Goal: Task Accomplishment & Management: Complete application form

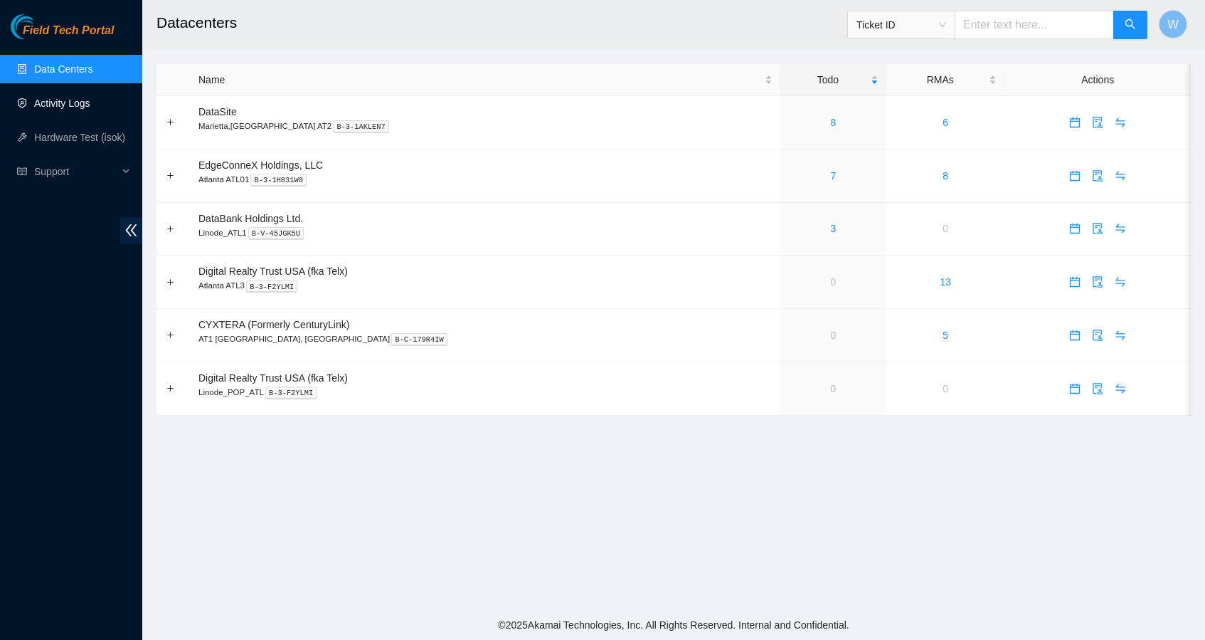
click at [88, 107] on link "Activity Logs" at bounding box center [62, 102] width 56 height 11
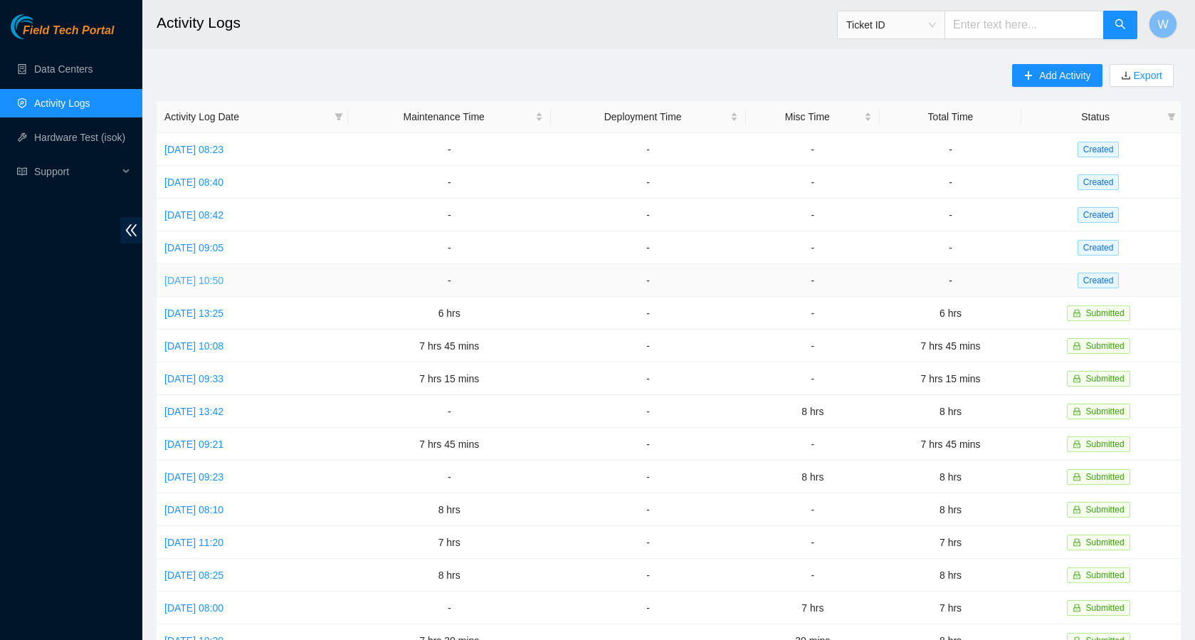
click at [223, 277] on link "[DATE] 10:50" at bounding box center [193, 280] width 59 height 11
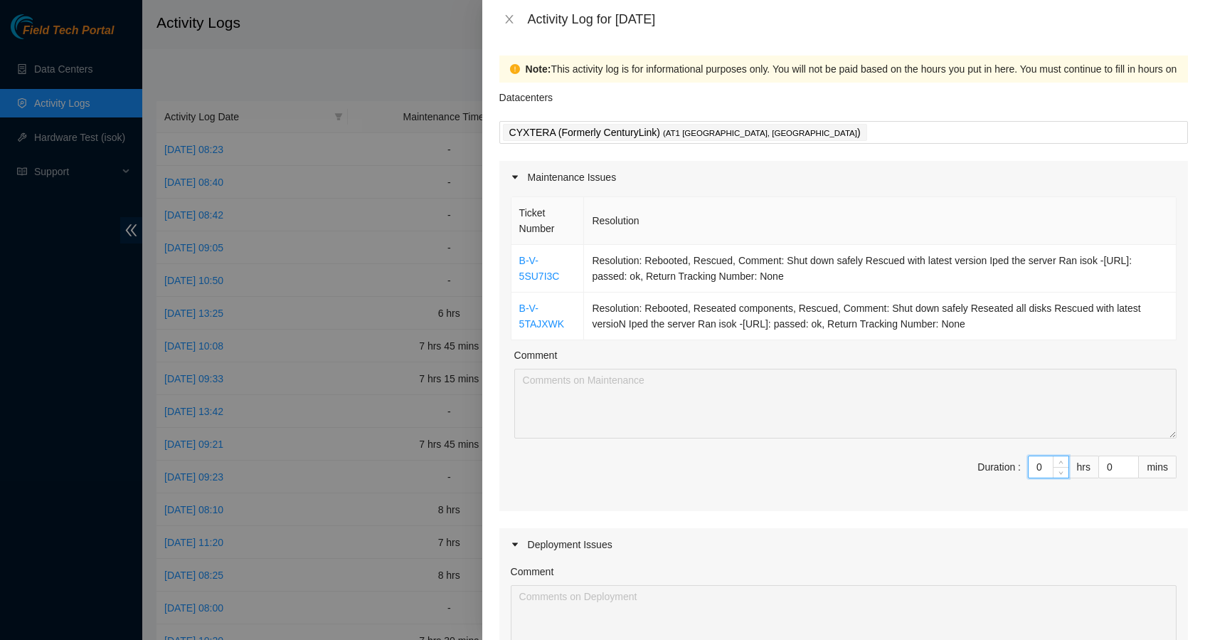
click at [1040, 465] on input "0" at bounding box center [1049, 466] width 40 height 21
type input "1"
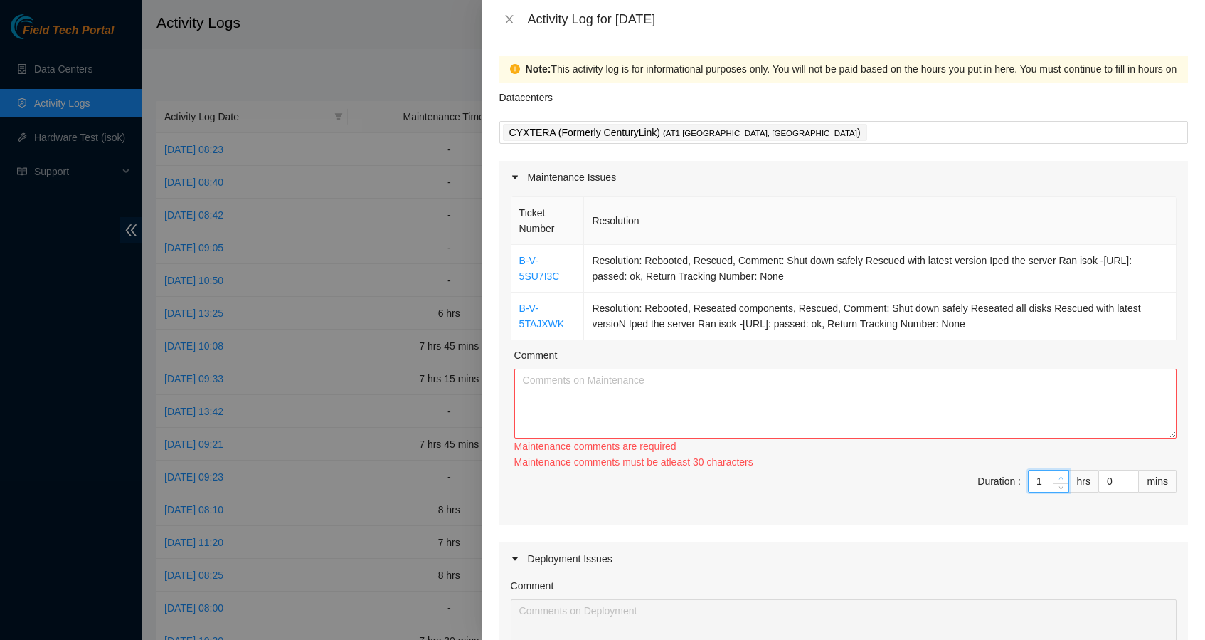
click at [1059, 475] on icon "up" at bounding box center [1061, 477] width 5 height 5
type input "2"
click at [1053, 470] on span "Increase Value" at bounding box center [1061, 476] width 16 height 13
type input "3"
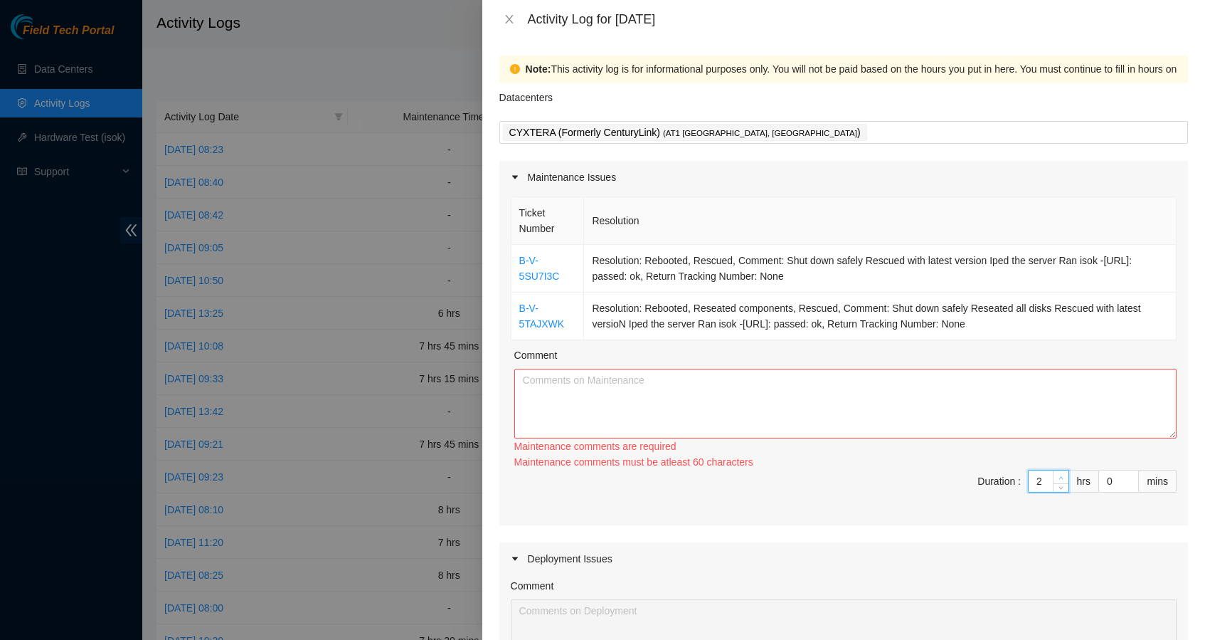
type input "3"
click at [1053, 470] on span "Increase Value" at bounding box center [1061, 476] width 16 height 13
type input "4"
click at [1059, 477] on icon "up" at bounding box center [1061, 477] width 4 height 3
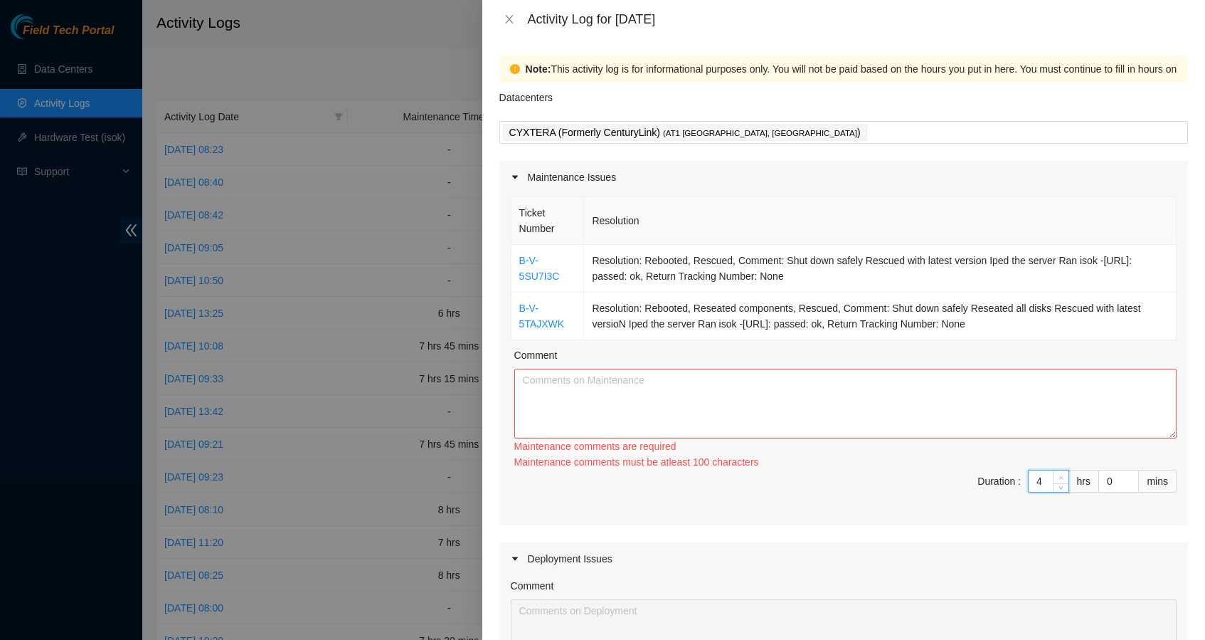
type input "5"
click at [1059, 477] on icon "up" at bounding box center [1061, 477] width 4 height 3
type input "6"
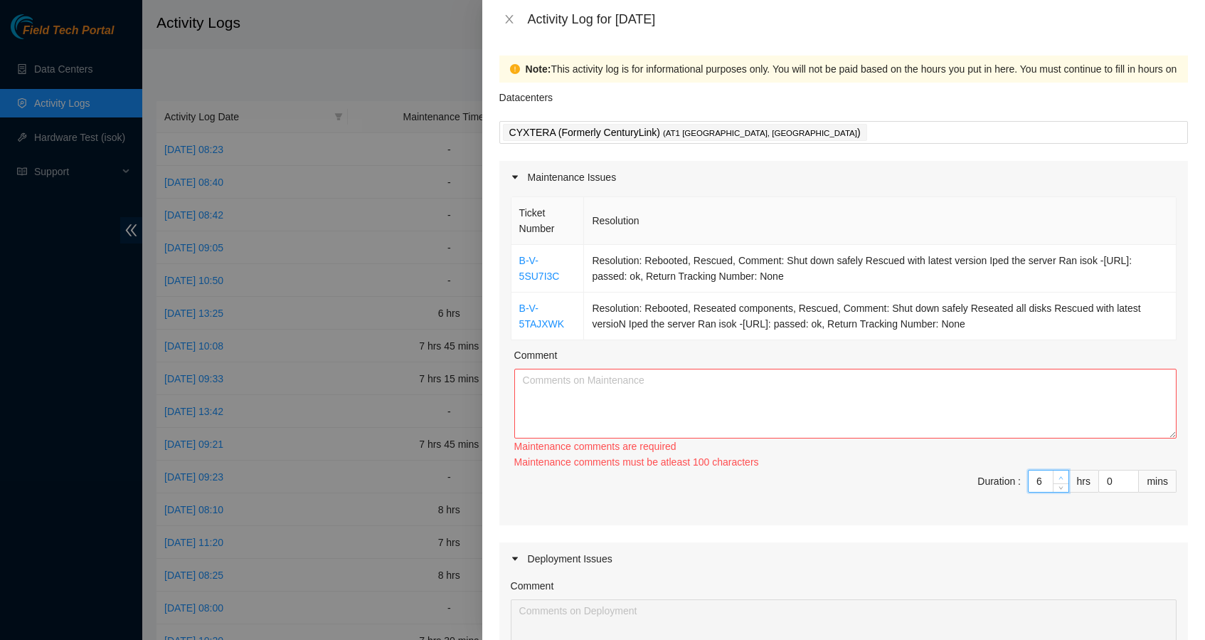
click at [1059, 477] on icon "up" at bounding box center [1061, 477] width 4 height 3
drag, startPoint x: 1017, startPoint y: 320, endPoint x: 515, endPoint y: 255, distance: 505.8
click at [515, 255] on tbody "B-V-5SU7I3C Resolution: Rebooted, Rescued, Comment: Shut down safely Rescued wi…" at bounding box center [844, 292] width 665 height 95
copy tbody "B-V-5SU7I3C Resolution: Rebooted, Rescued, Comment: Shut down safely Rescued wi…"
click at [597, 406] on textarea "Comment" at bounding box center [845, 404] width 662 height 70
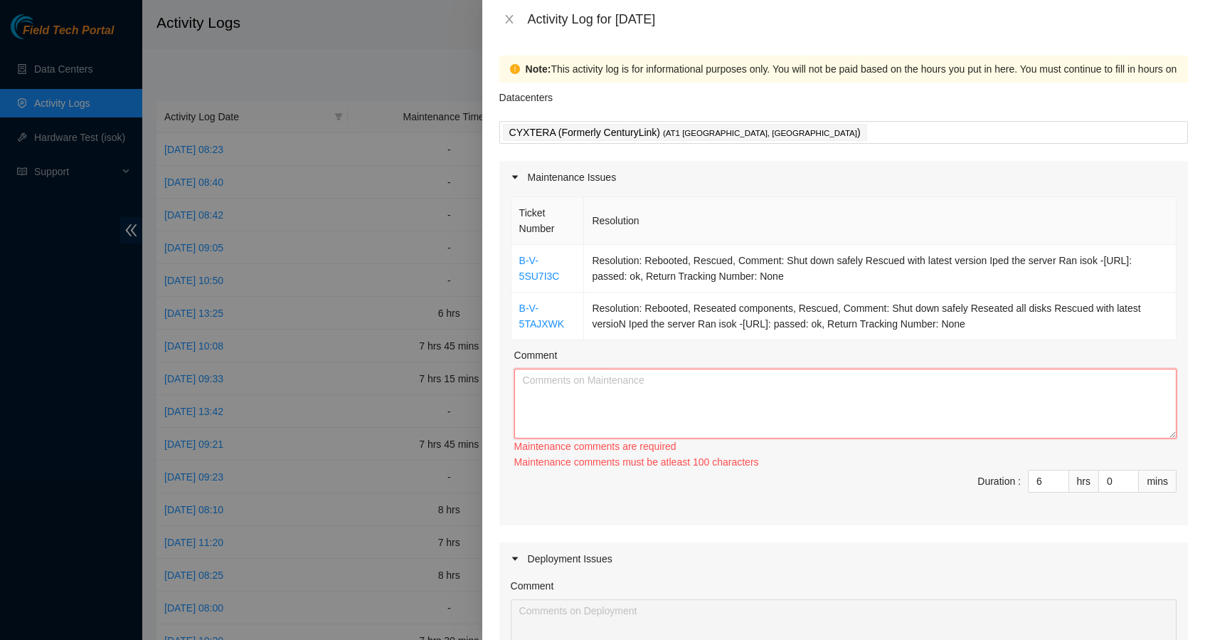
paste textarea "B-V-5SU7I3C Resolution: Rebooted, Rescued, Comment: Shut down safely Rescued wi…"
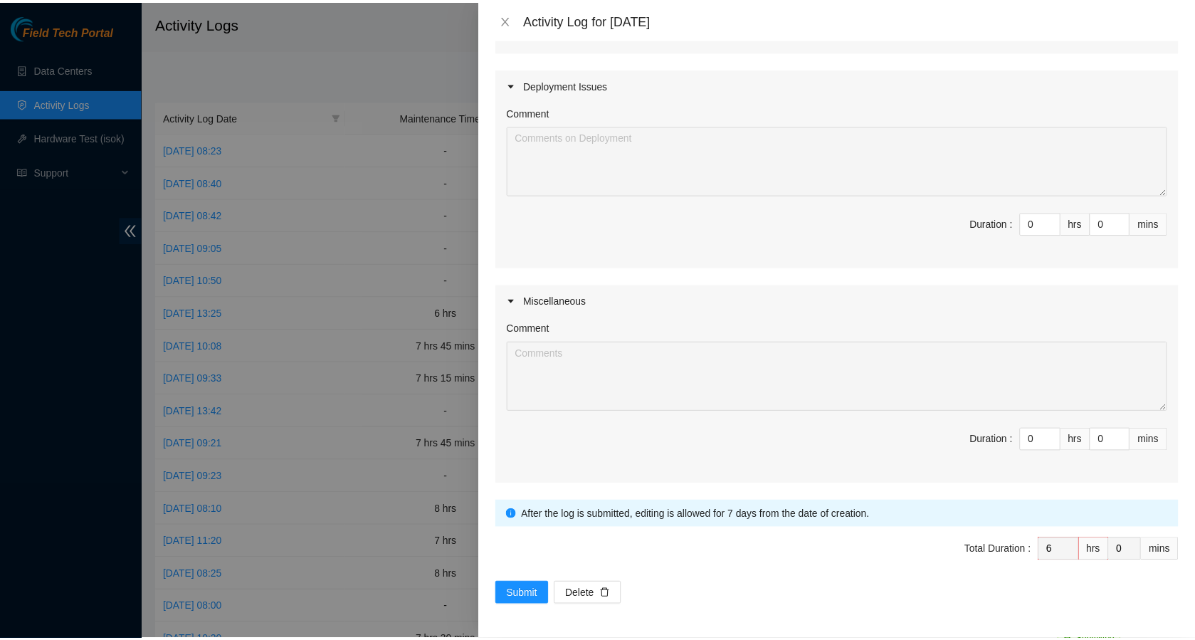
scroll to position [460, 0]
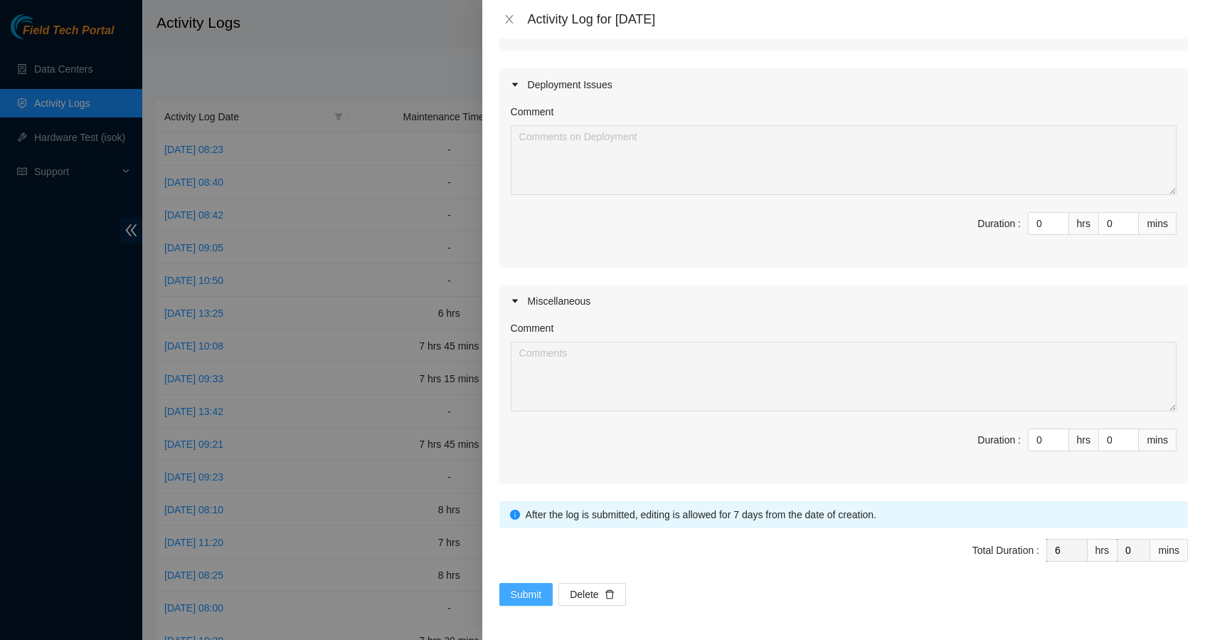
type textarea "B-V-5SU7I3C Resolution: Rebooted, Rescued, Comment: Shut down safely Rescued wi…"
click at [531, 589] on span "Submit" at bounding box center [526, 594] width 31 height 16
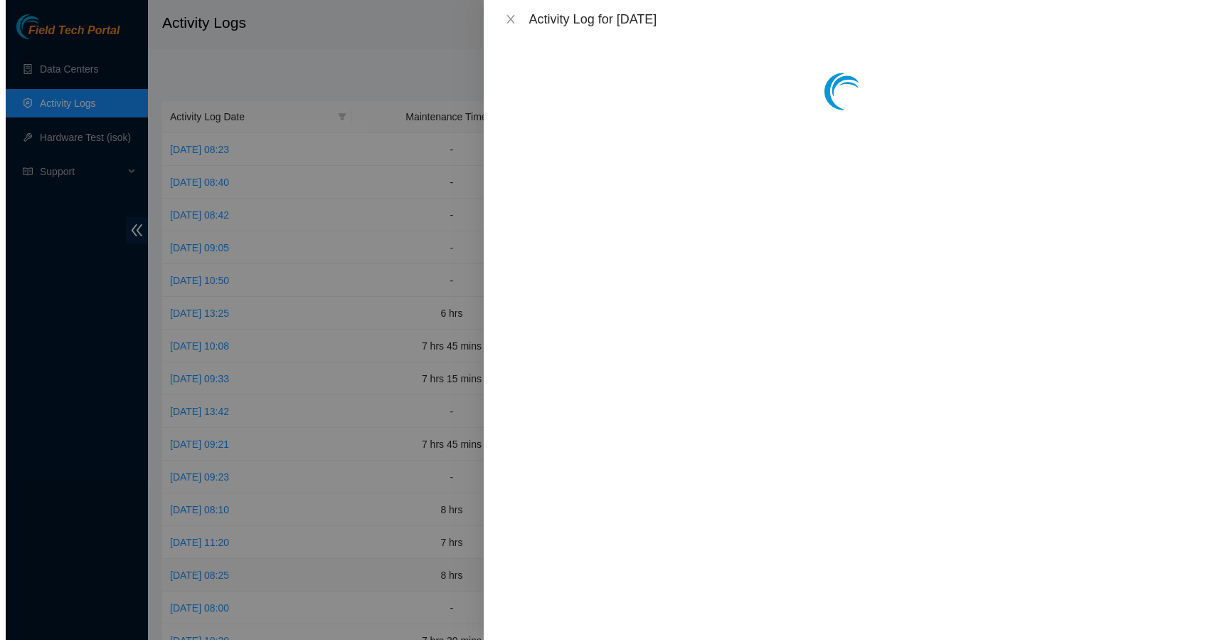
scroll to position [0, 0]
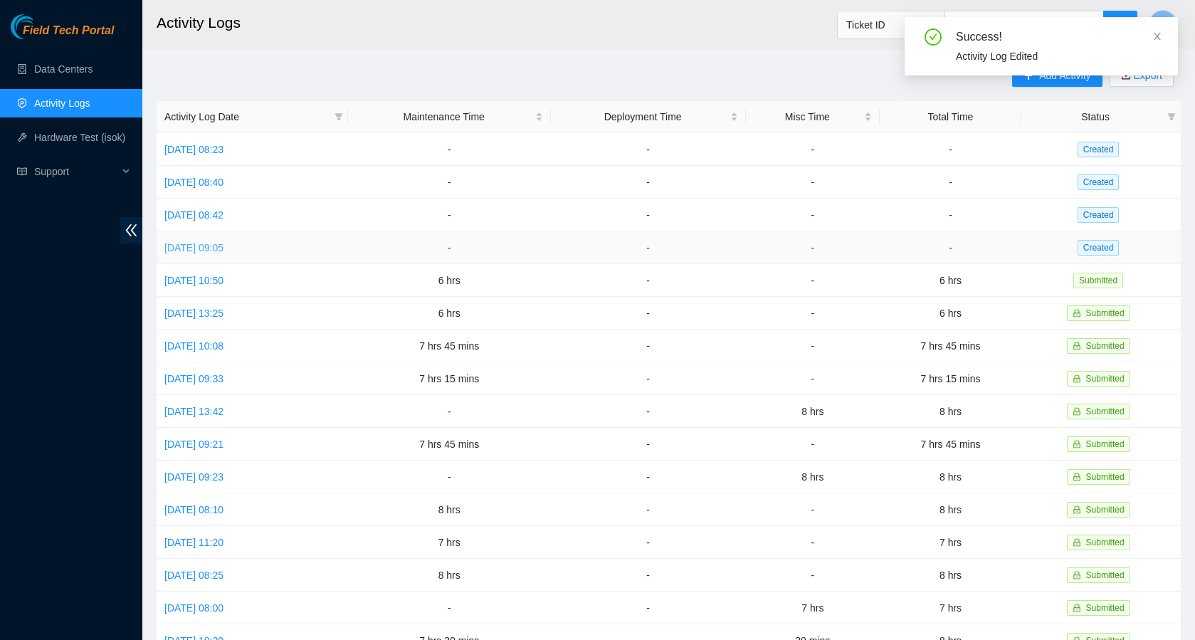
click at [223, 244] on link "[DATE] 09:05" at bounding box center [193, 247] width 59 height 11
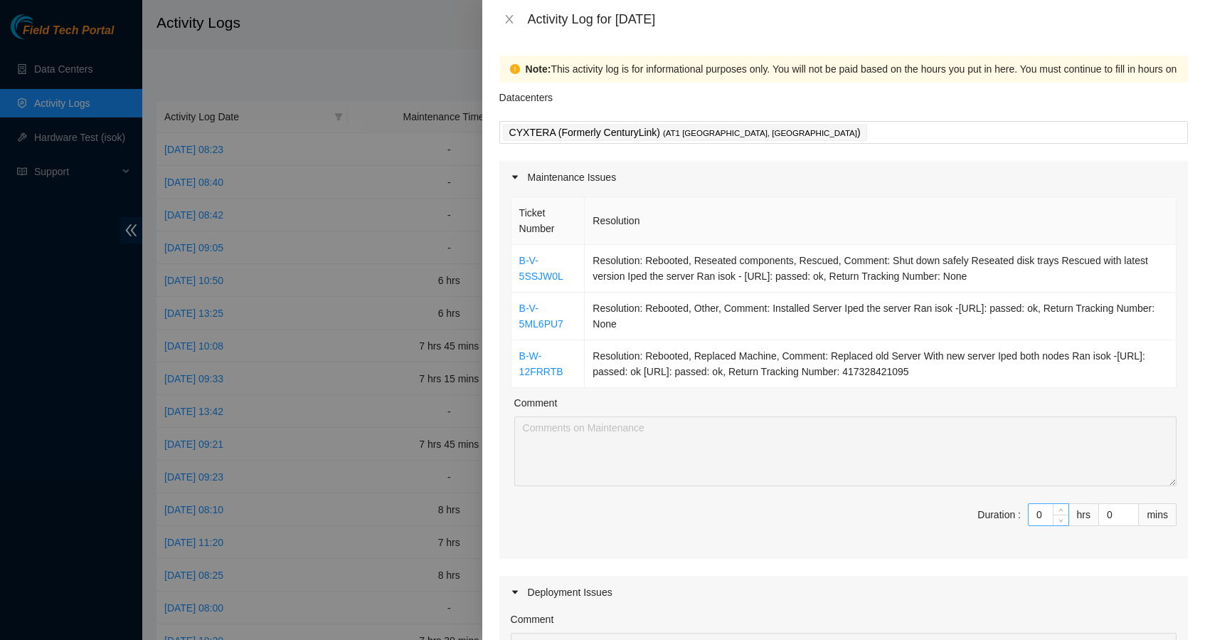
click at [1031, 514] on input "0" at bounding box center [1049, 514] width 40 height 21
type input "08"
type input "8"
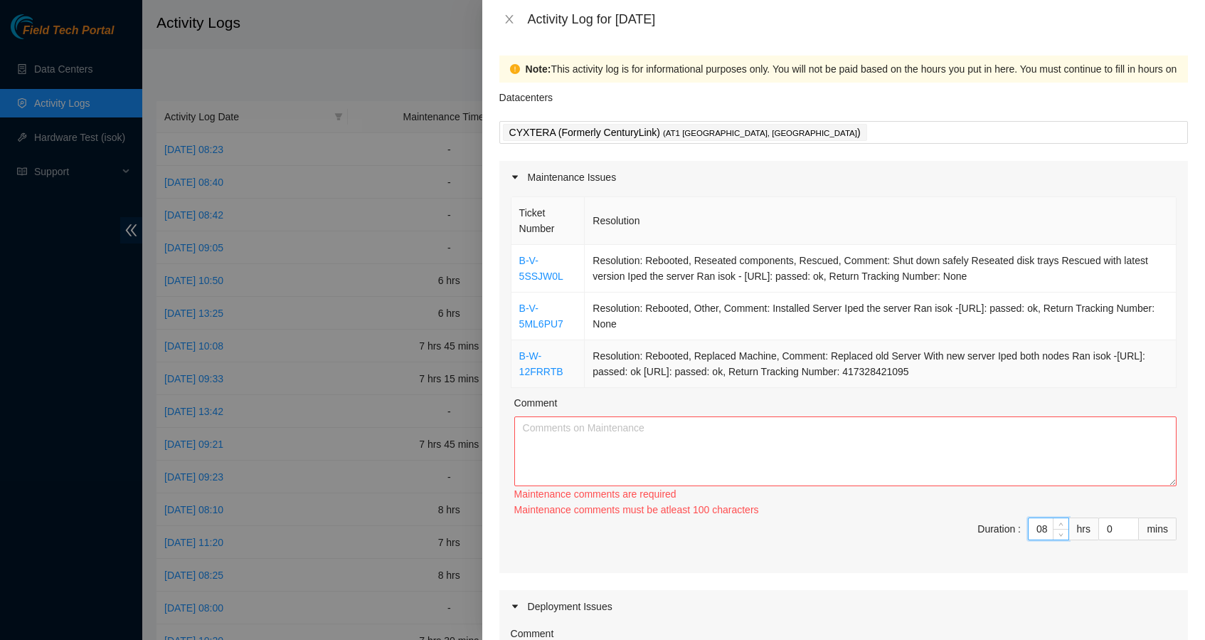
type input "8"
drag, startPoint x: 1047, startPoint y: 374, endPoint x: 519, endPoint y: 259, distance: 539.6
click at [519, 259] on tbody "B-V-5SSJW0L Resolution: Rebooted, Reseated components, Rescued, Comment: Shut d…" at bounding box center [844, 316] width 665 height 143
copy tbody "B-V-5SSJW0L Resolution: Rebooted, Reseated components, Rescued, Comment: Shut d…"
click at [580, 448] on textarea "Comment" at bounding box center [845, 451] width 662 height 70
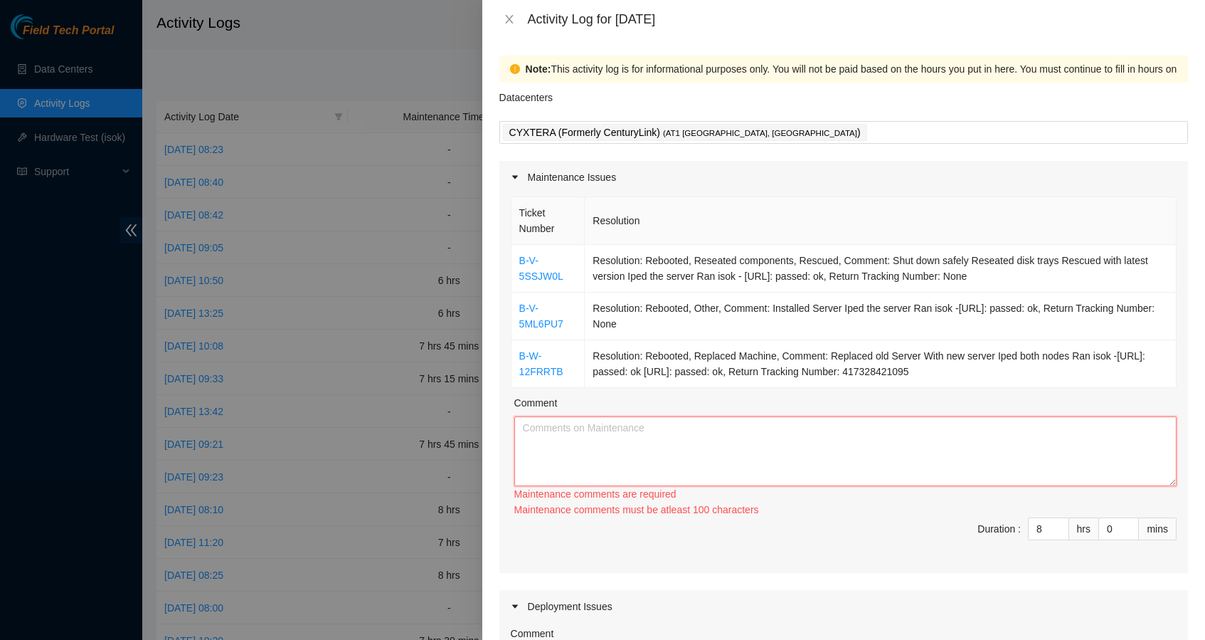
paste textarea "B-V-5SSJW0L Resolution: Rebooted, Reseated components, Rescued, Comment: Shut d…"
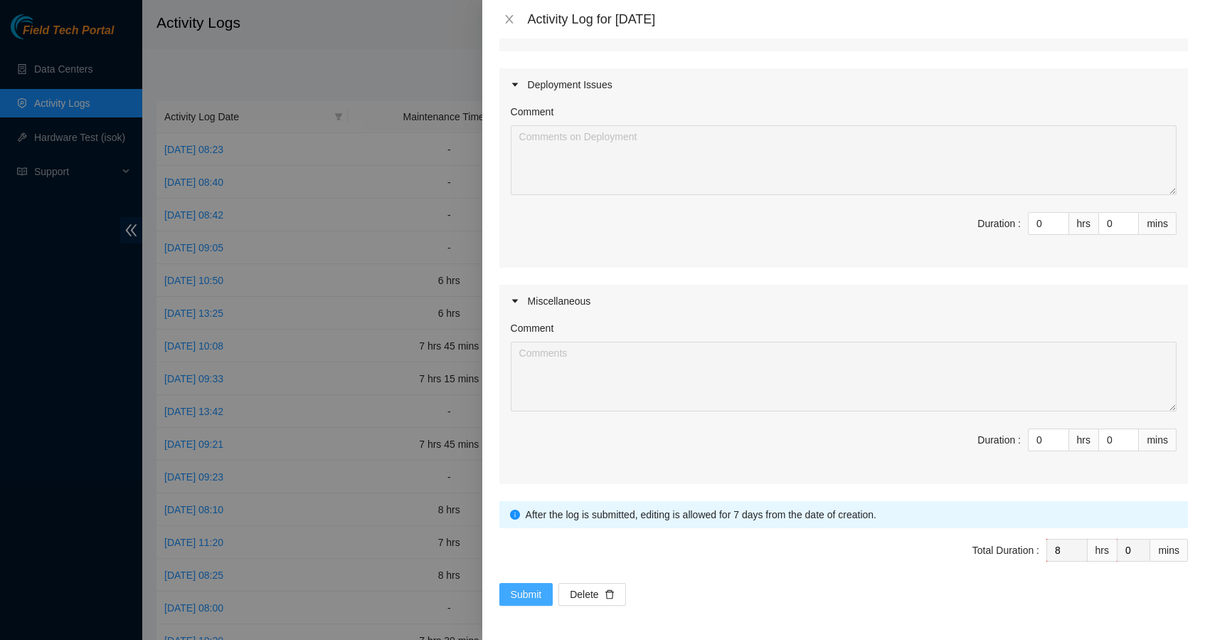
scroll to position [507, 0]
type textarea "B-V-5SSJW0L Resolution: Rebooted, Reseated components, Rescued, Comment: Shut d…"
click at [524, 597] on span "Submit" at bounding box center [526, 594] width 31 height 16
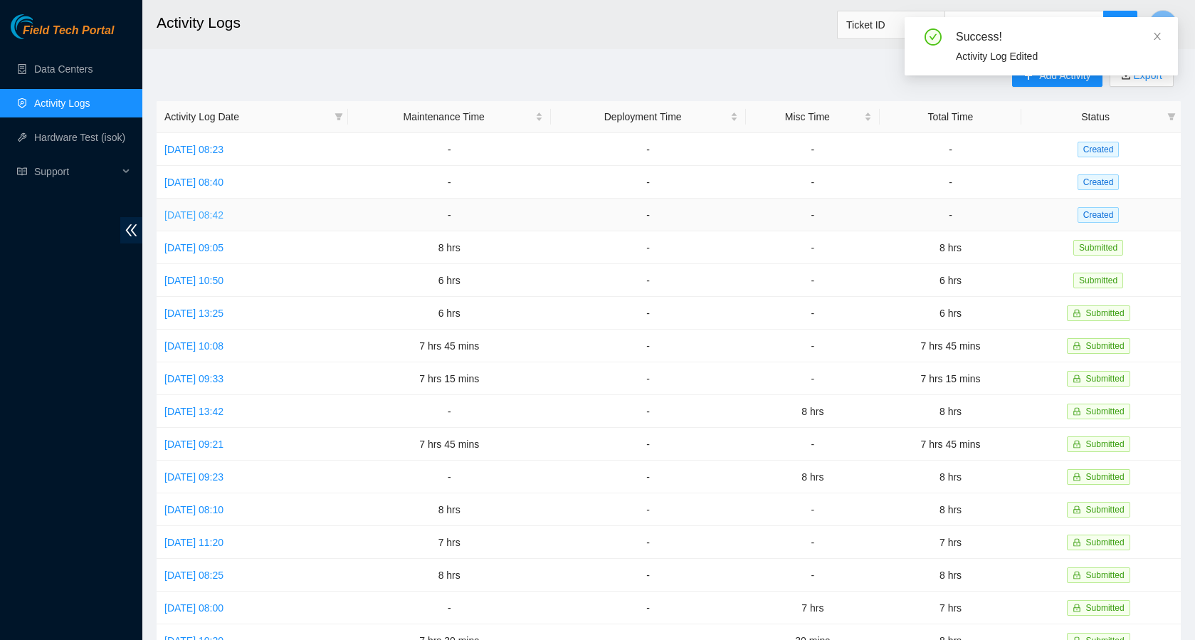
click at [223, 216] on link "[DATE] 08:42" at bounding box center [193, 214] width 59 height 11
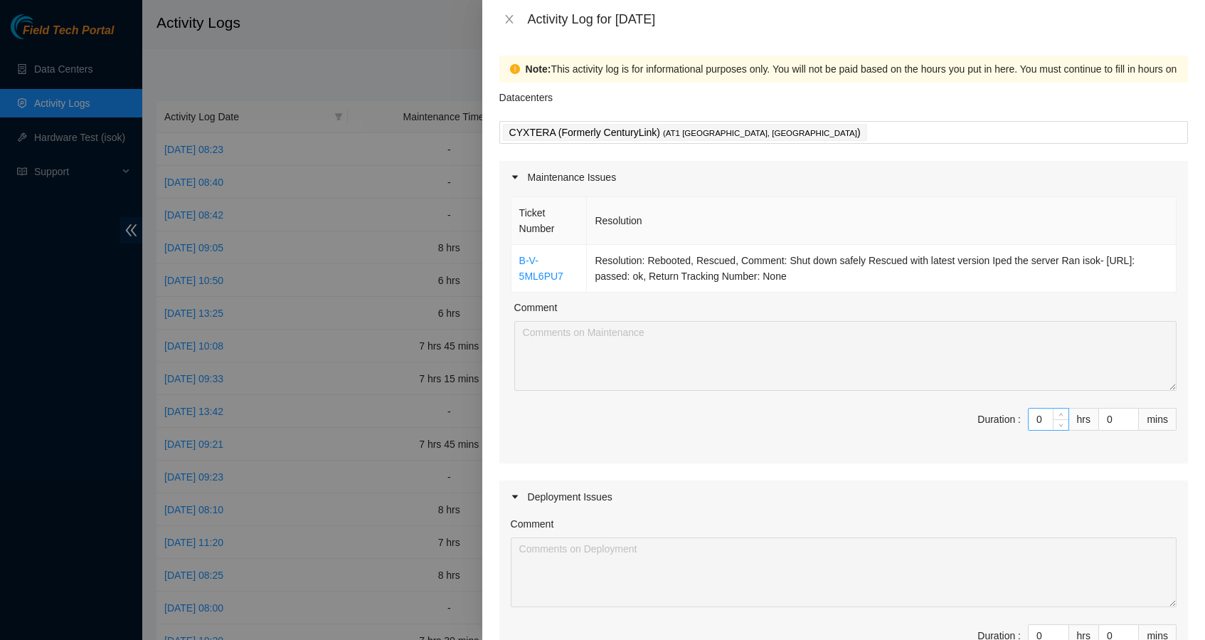
click at [1039, 418] on input "0" at bounding box center [1049, 418] width 40 height 21
type input "08"
type input "8"
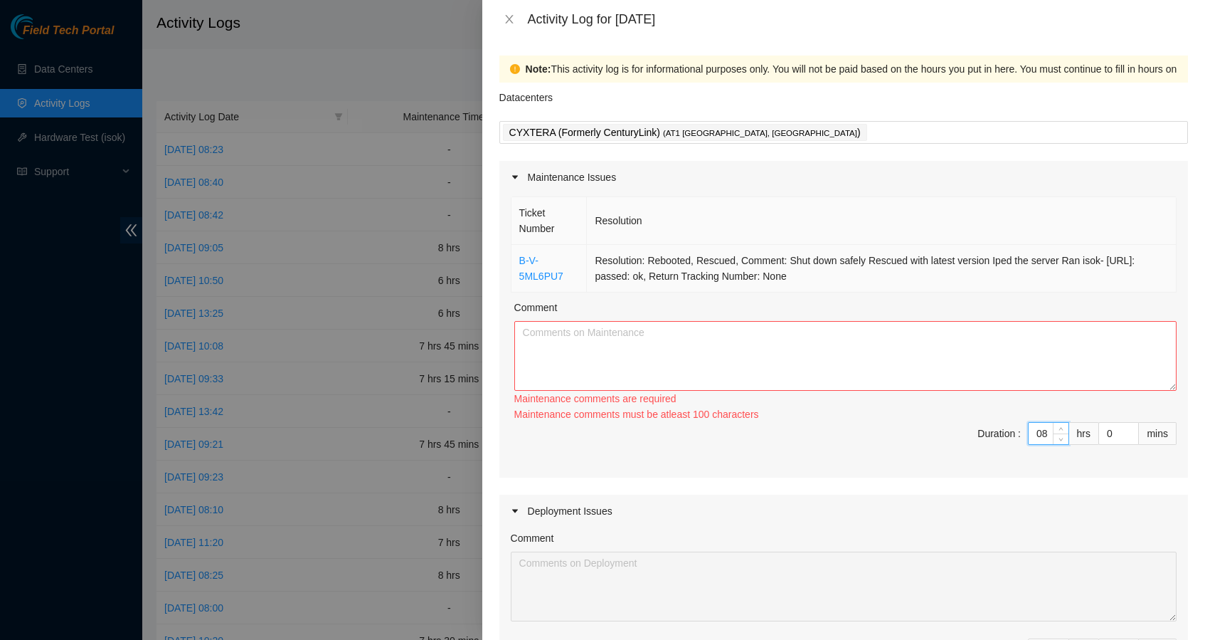
type input "8"
drag, startPoint x: 852, startPoint y: 279, endPoint x: 520, endPoint y: 257, distance: 332.3
click at [518, 256] on tr "B-V-5ML6PU7 Resolution: Rebooted, Rescued, Comment: Shut down safely Rescued wi…" at bounding box center [844, 269] width 665 height 48
copy tr "B-V-5ML6PU7 Resolution: Rebooted, Rescued, Comment: Shut down safely Rescued wi…"
click at [586, 364] on textarea "Comment" at bounding box center [845, 356] width 662 height 70
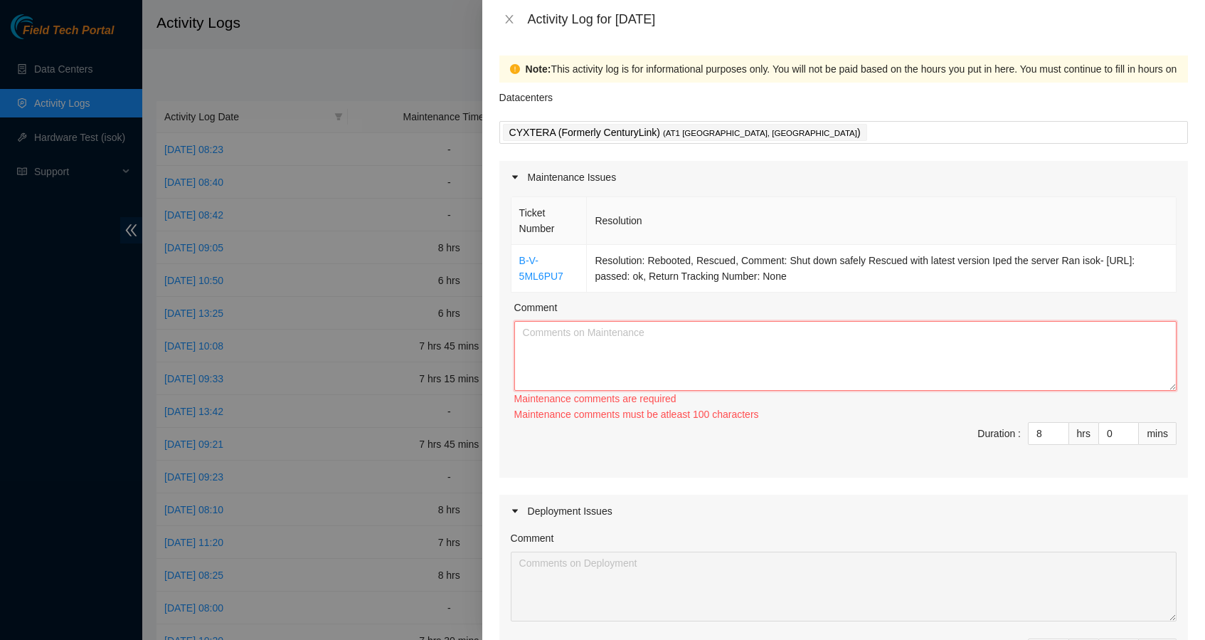
paste textarea "B-V-5ML6PU7 Resolution: Rebooted, Rescued, Comment: Shut down safely Rescued wi…"
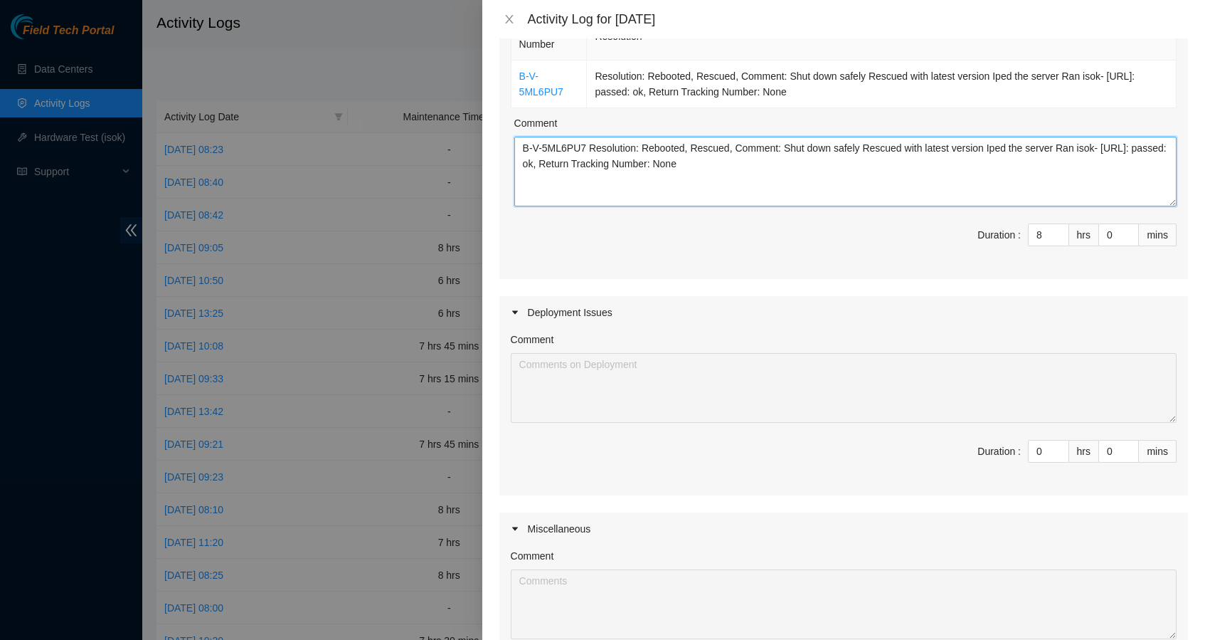
scroll to position [176, 0]
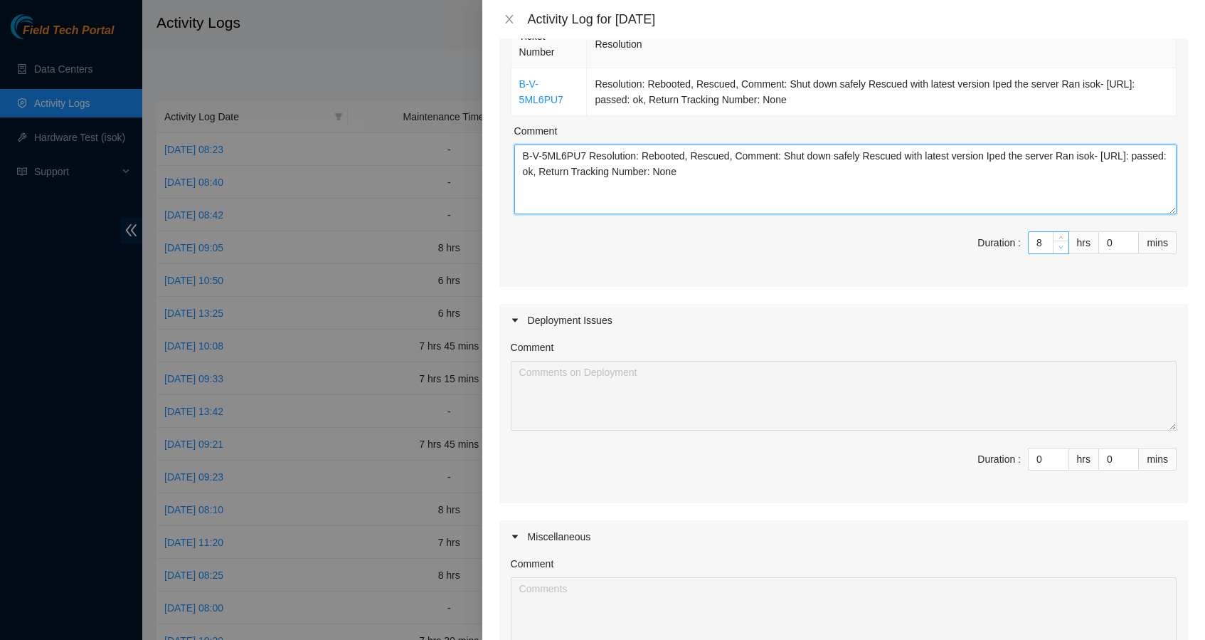
type textarea "B-V-5ML6PU7 Resolution: Rebooted, Rescued, Comment: Shut down safely Rescued wi…"
type input "7"
click at [1054, 248] on span "Decrease Value" at bounding box center [1061, 246] width 16 height 13
type input "6"
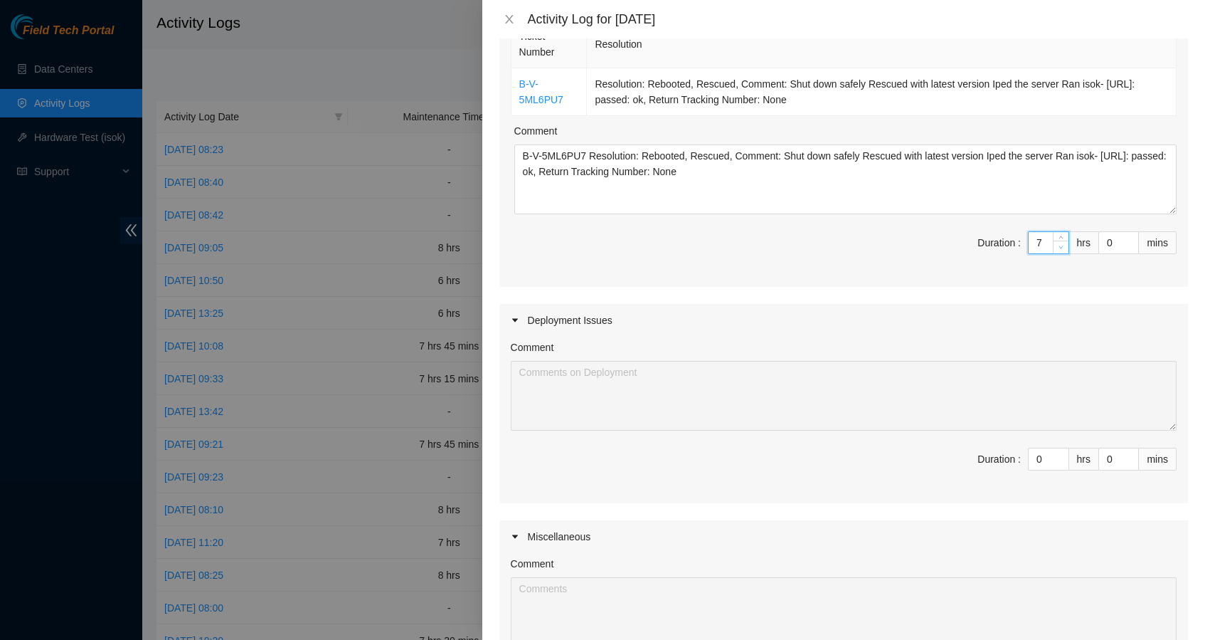
type input "6"
click at [1054, 248] on span "Decrease Value" at bounding box center [1061, 246] width 16 height 13
type input "5"
click at [1054, 248] on span "Decrease Value" at bounding box center [1061, 246] width 16 height 13
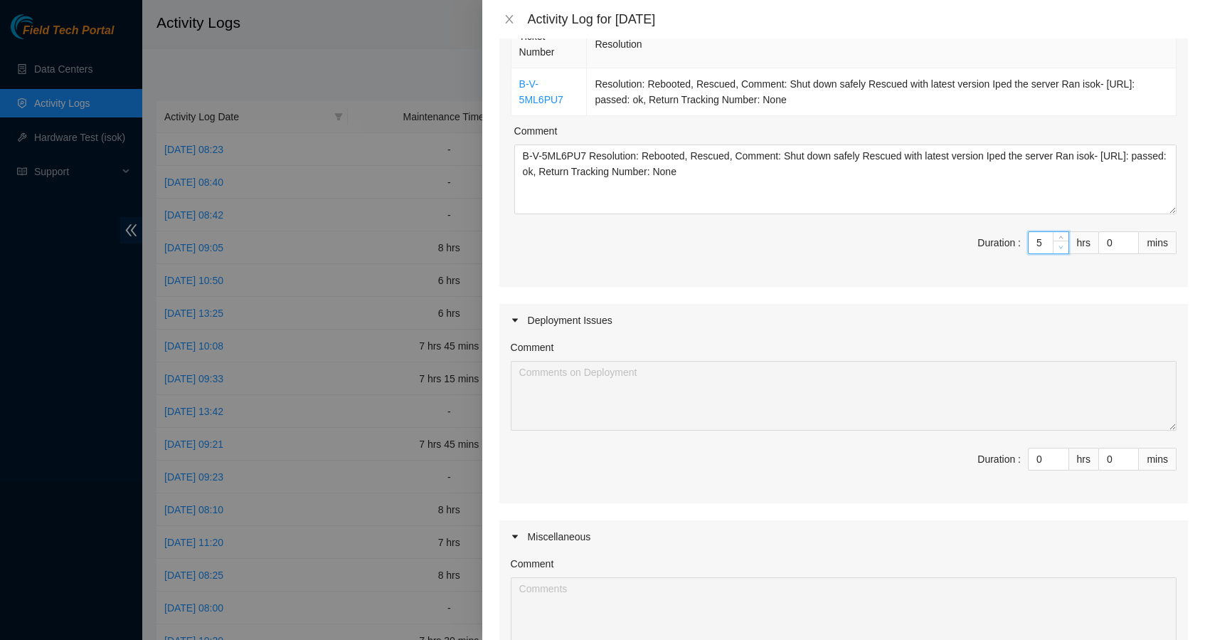
type input "4"
click at [1054, 248] on span "Decrease Value" at bounding box center [1061, 246] width 16 height 13
type input "4"
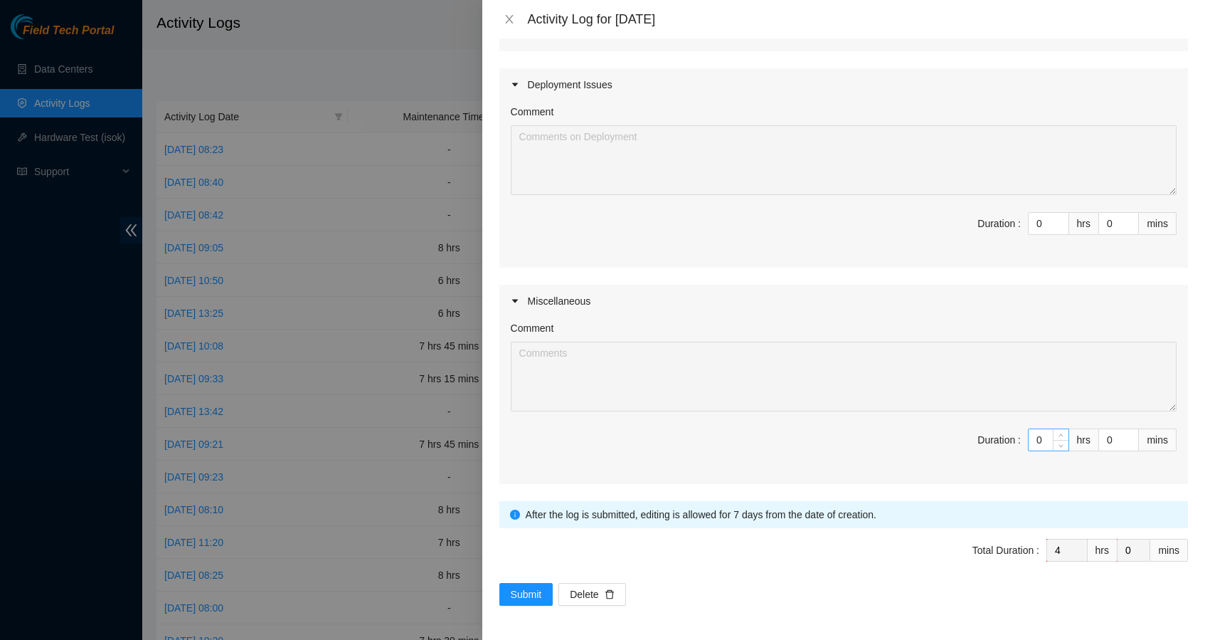
scroll to position [412, 0]
click at [1034, 438] on input "0" at bounding box center [1049, 439] width 40 height 21
type input "04"
type input "8"
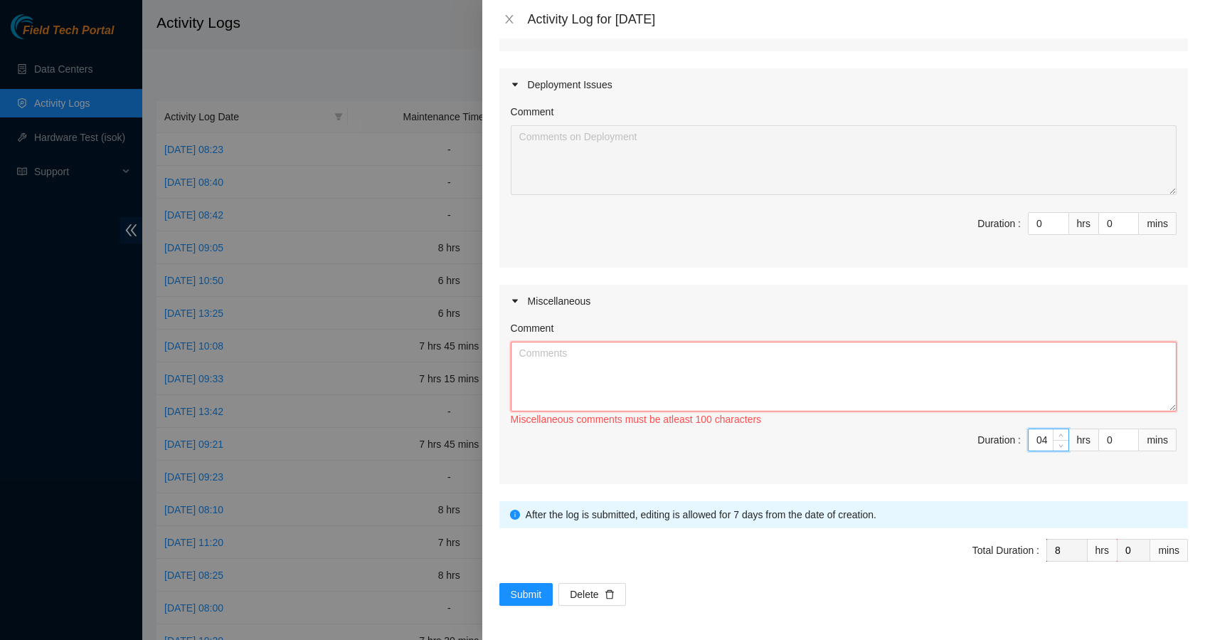
type input "4"
click at [864, 370] on textarea "Comment" at bounding box center [844, 376] width 666 height 70
type textarea "C"
type textarea "G"
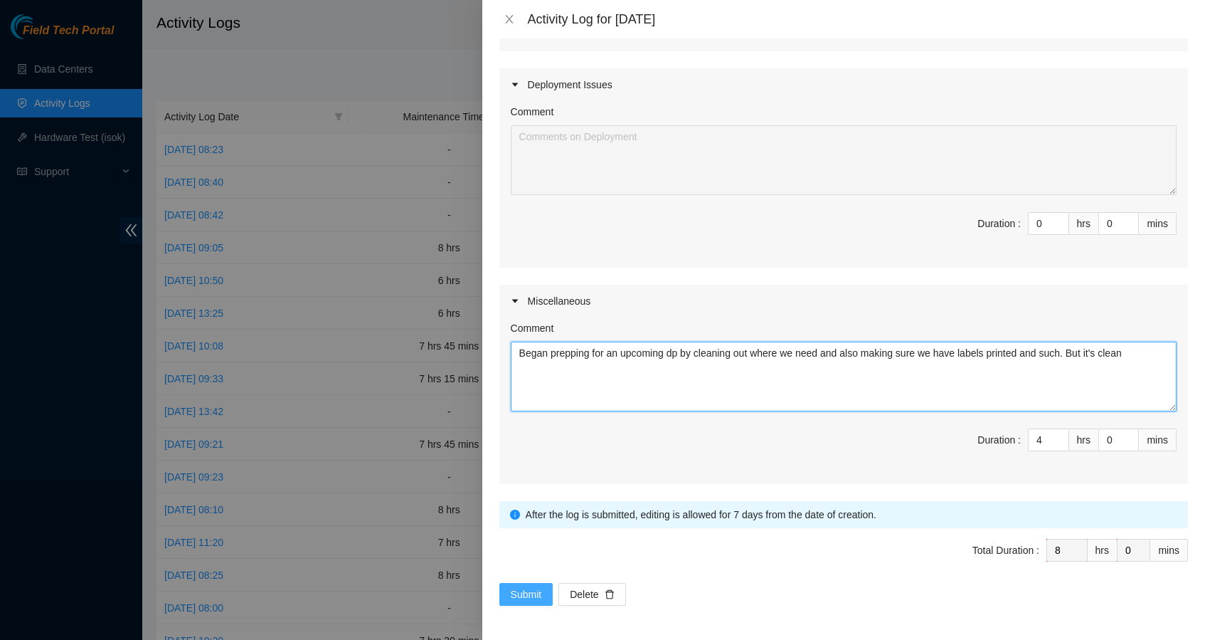
type textarea "Began prepping for an upcoming dp by cleaning out where we need and also making…"
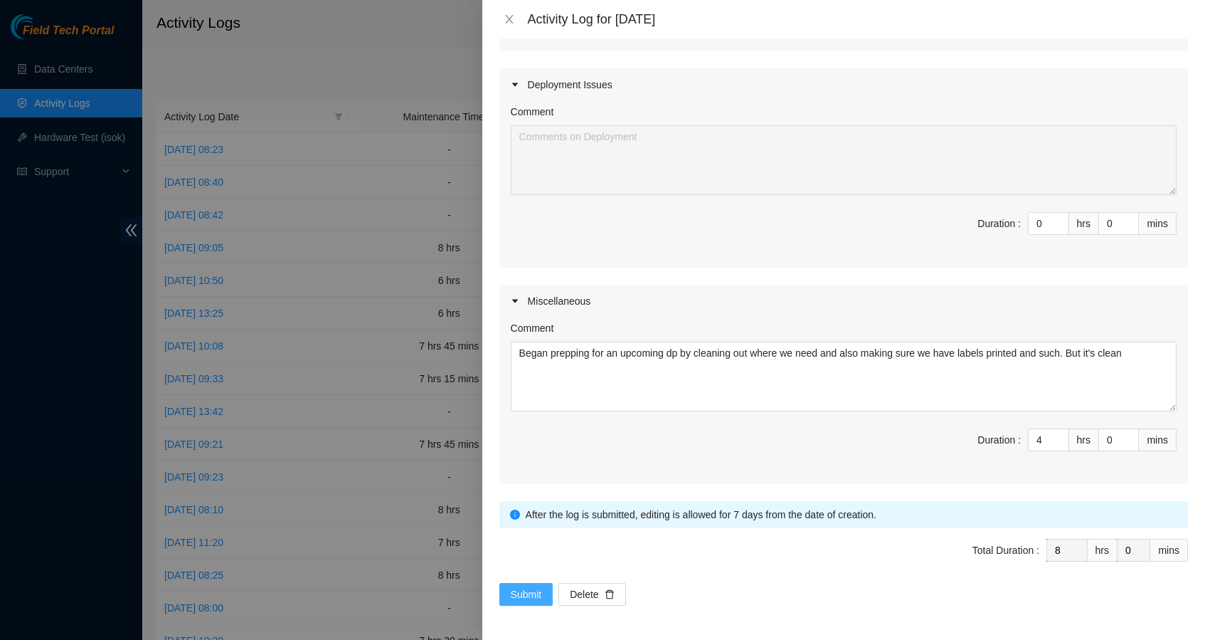
click at [529, 604] on button "Submit" at bounding box center [526, 594] width 54 height 23
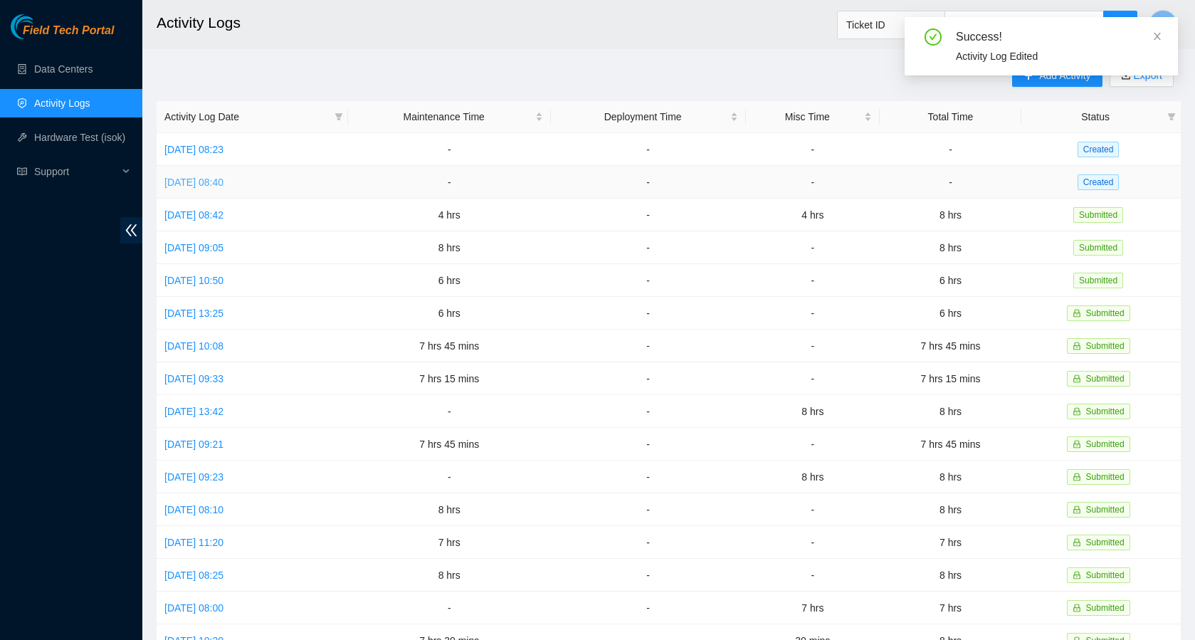
click at [222, 179] on link "[DATE] 08:40" at bounding box center [193, 181] width 59 height 11
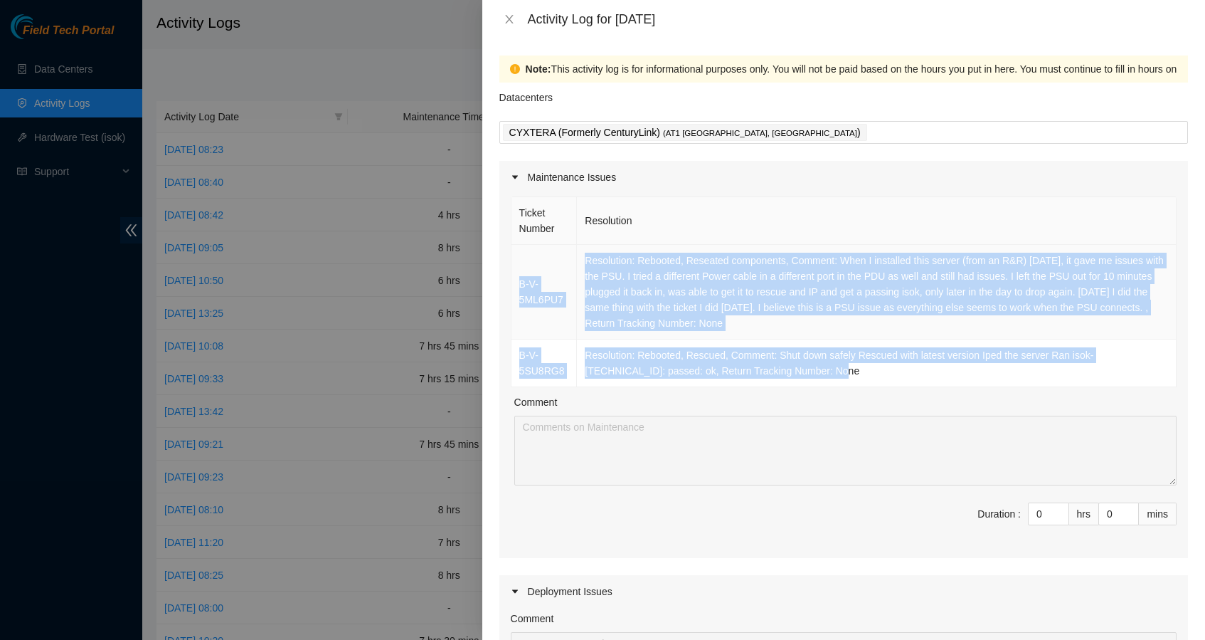
drag, startPoint x: 854, startPoint y: 374, endPoint x: 512, endPoint y: 252, distance: 362.5
click at [512, 251] on tbody "B-V-5ML6PU7 Resolution: Rebooted, Reseated components, Comment: When I installe…" at bounding box center [844, 316] width 665 height 142
copy tbody "B-V-5ML6PU7 Resolution: Rebooted, Reseated components, Comment: When I installe…"
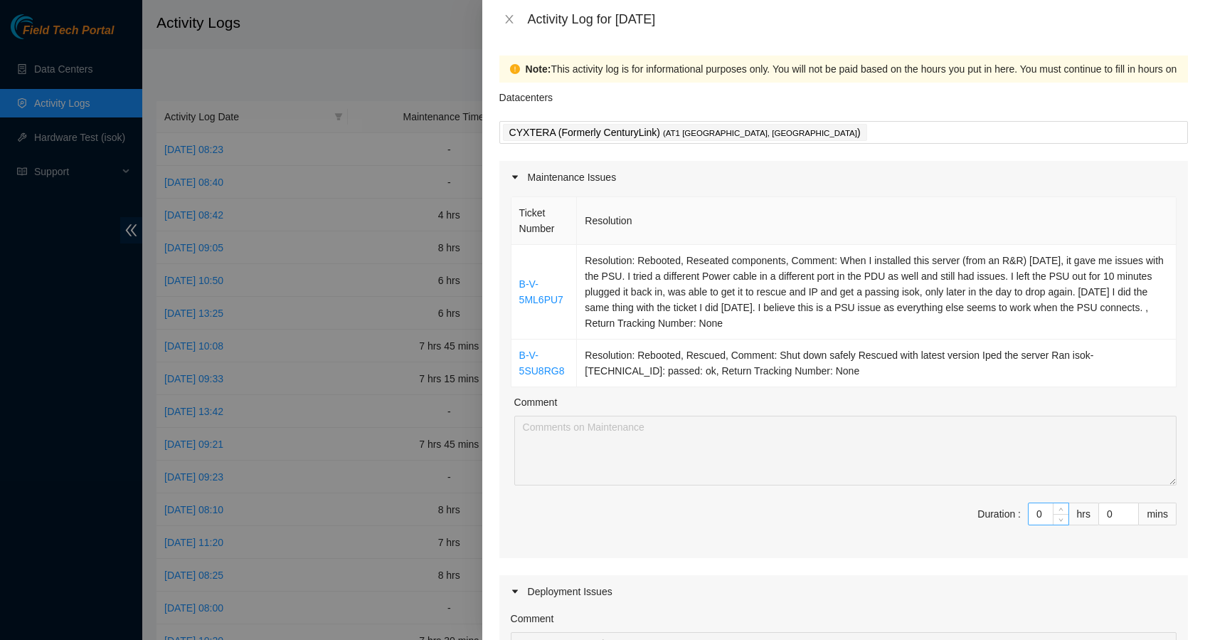
click at [1033, 515] on input "0" at bounding box center [1049, 513] width 40 height 21
type input "1"
click at [1059, 509] on icon "up" at bounding box center [1061, 510] width 5 height 5
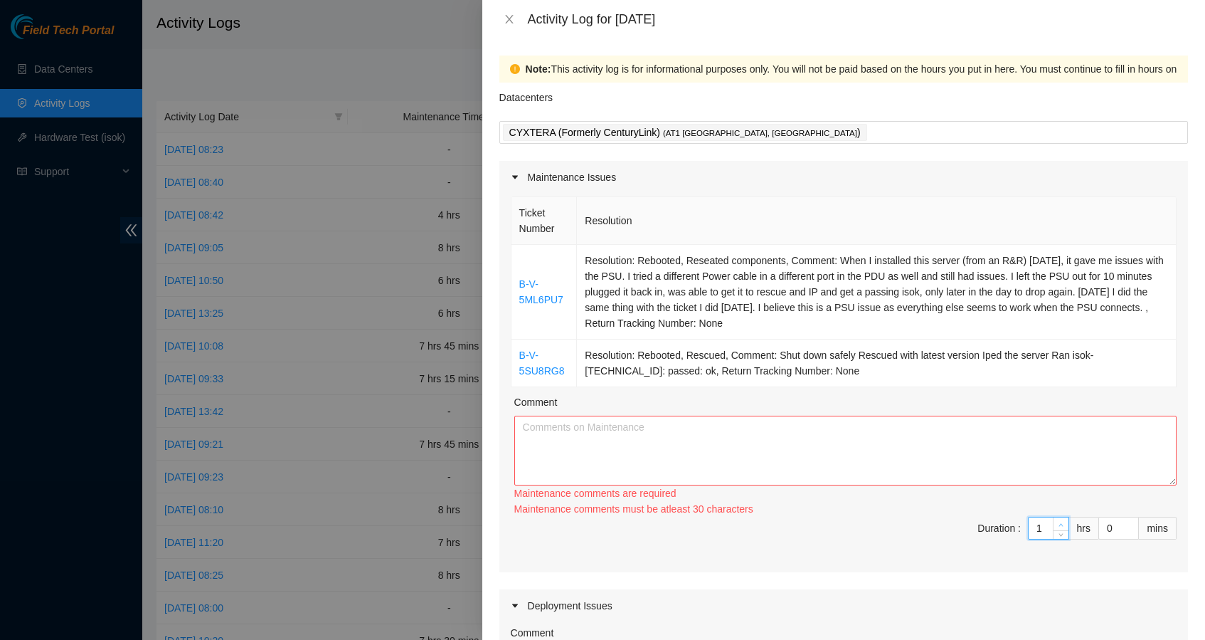
type input "2"
click at [1049, 509] on div "Ticket Number Resolution B-V-5ML6PU7 Resolution: Rebooted, Reseated components,…" at bounding box center [843, 383] width 689 height 378
type input "3"
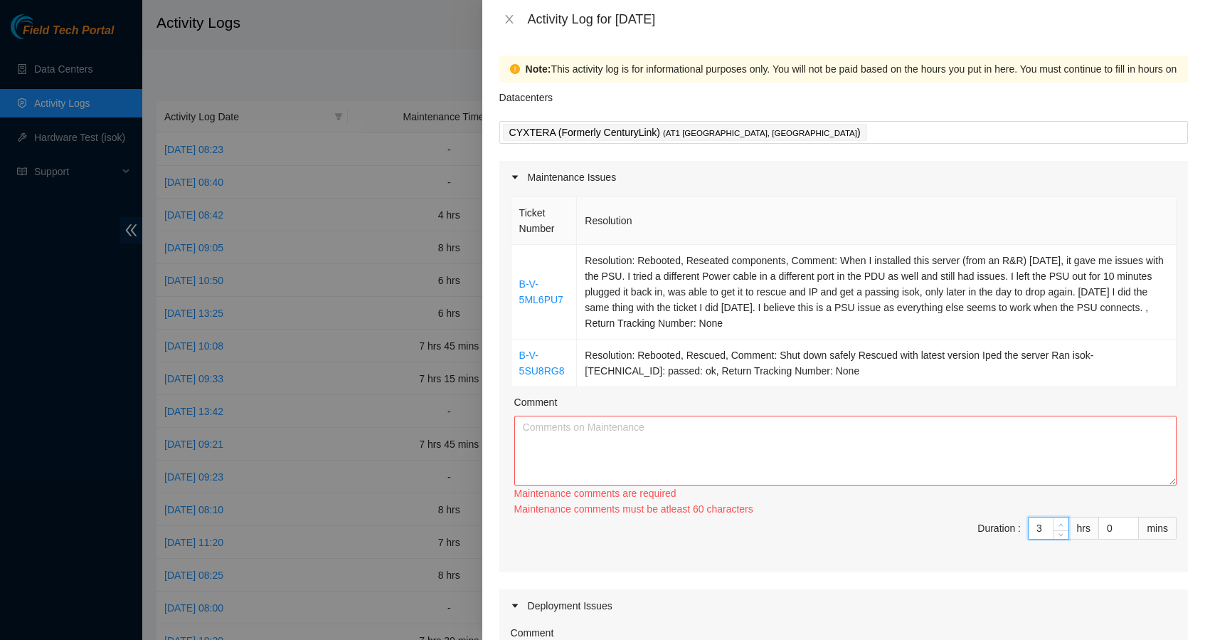
click at [1059, 526] on icon "up" at bounding box center [1061, 524] width 5 height 5
type input "4"
click at [1053, 526] on span "Increase Value" at bounding box center [1061, 520] width 16 height 13
type input "5"
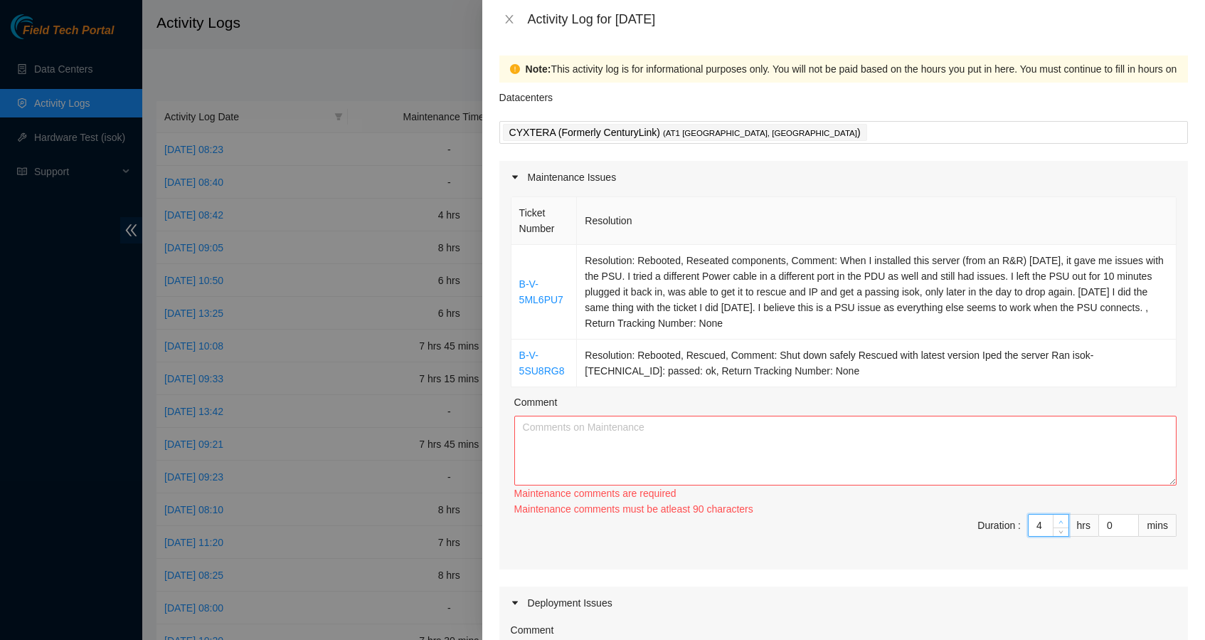
type input "5"
click at [1053, 526] on span "Increase Value" at bounding box center [1061, 520] width 16 height 13
type input "6"
click at [1059, 526] on icon "up" at bounding box center [1061, 524] width 5 height 5
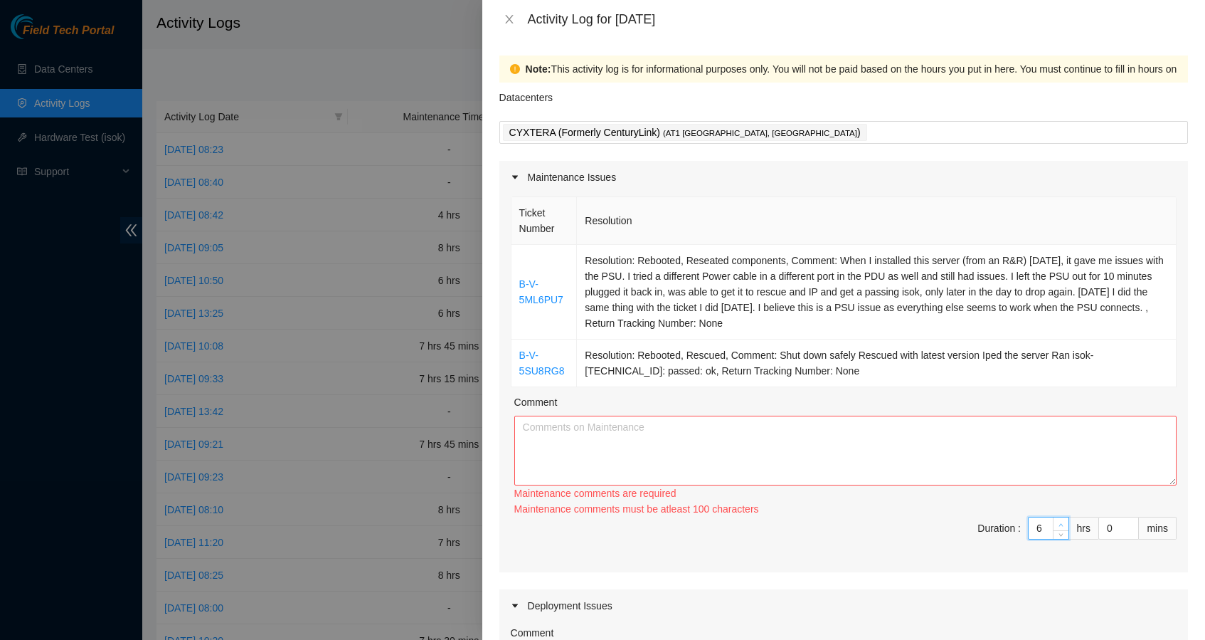
type input "7"
click at [1059, 526] on icon "up" at bounding box center [1061, 524] width 5 height 5
type input "8"
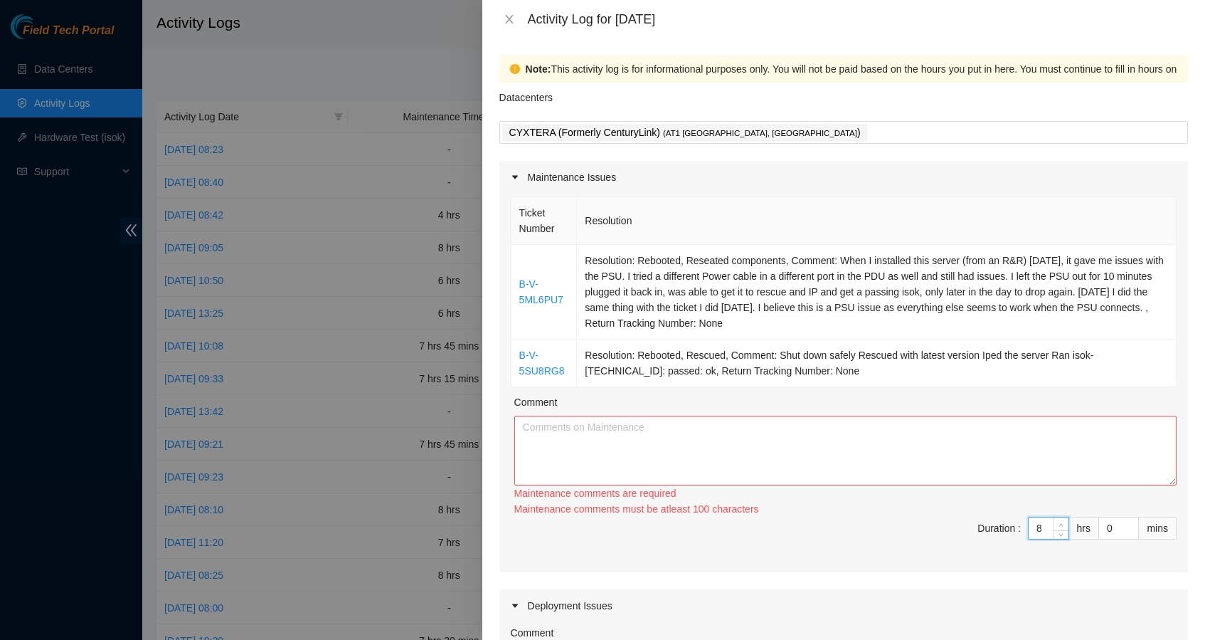
click at [1059, 526] on icon "up" at bounding box center [1061, 524] width 5 height 5
type input "9"
click at [1059, 526] on icon "up" at bounding box center [1061, 524] width 5 height 5
type input "8"
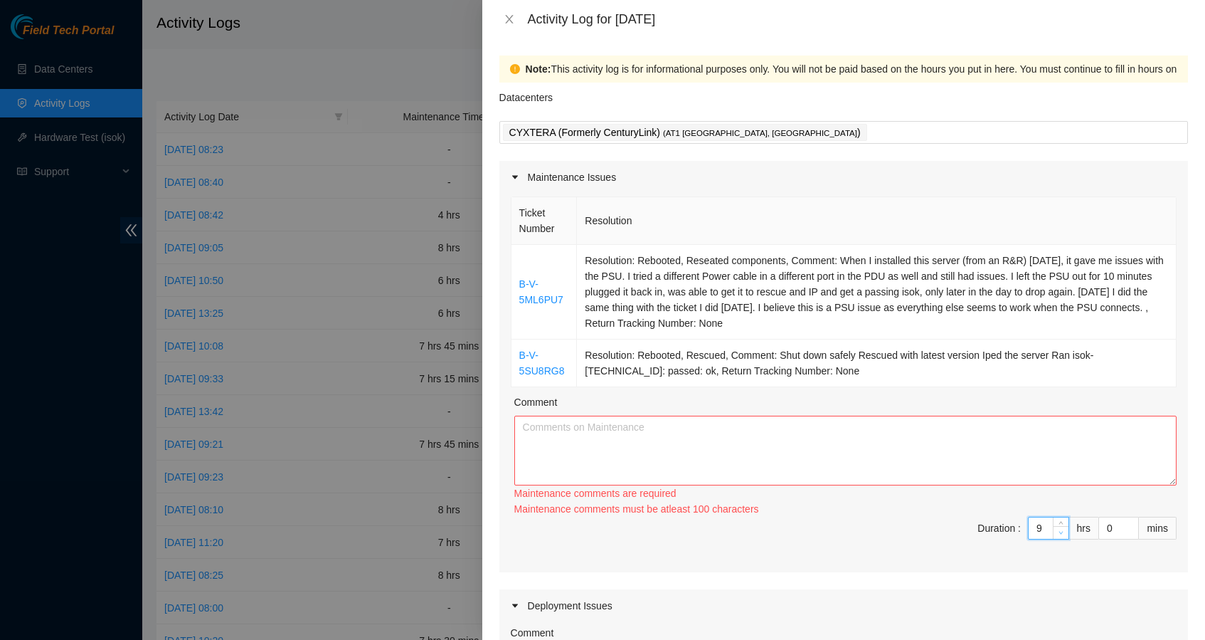
type input "8"
click at [1059, 532] on icon "down" at bounding box center [1061, 532] width 5 height 5
click at [1026, 476] on textarea "Comment" at bounding box center [845, 450] width 662 height 70
paste textarea "B-V-5ML6PU7 Resolution: Rebooted, Reseated components, Comment: When I installe…"
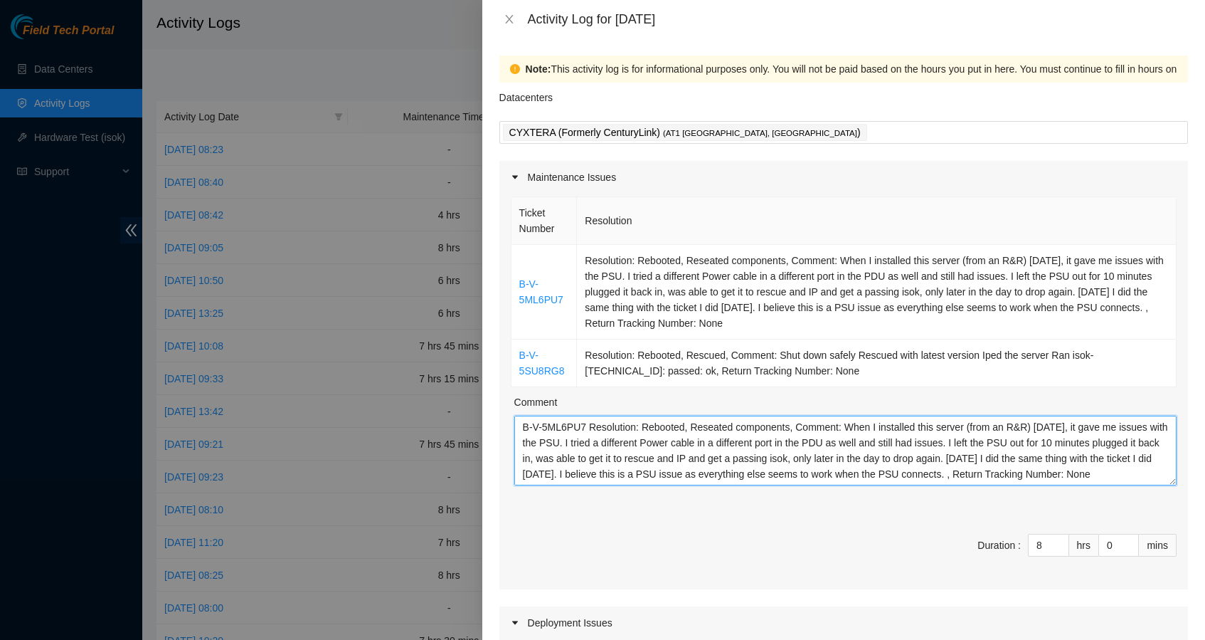
scroll to position [47, 0]
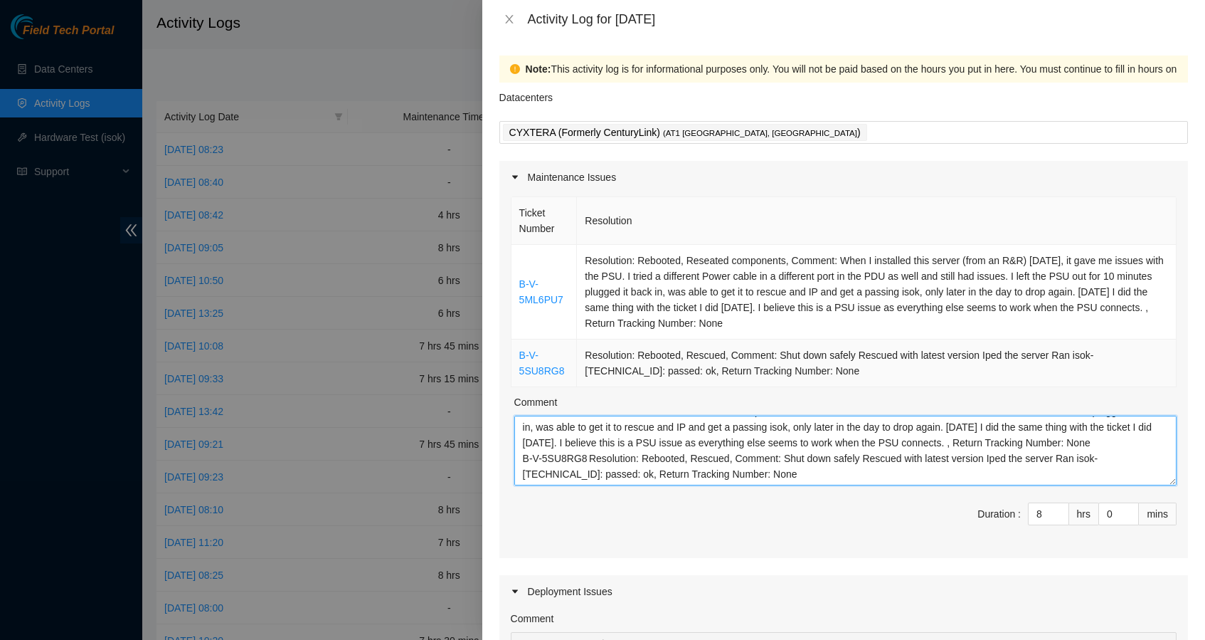
type textarea "B-V-5ML6PU7 Resolution: Rebooted, Reseated components, Comment: When I installe…"
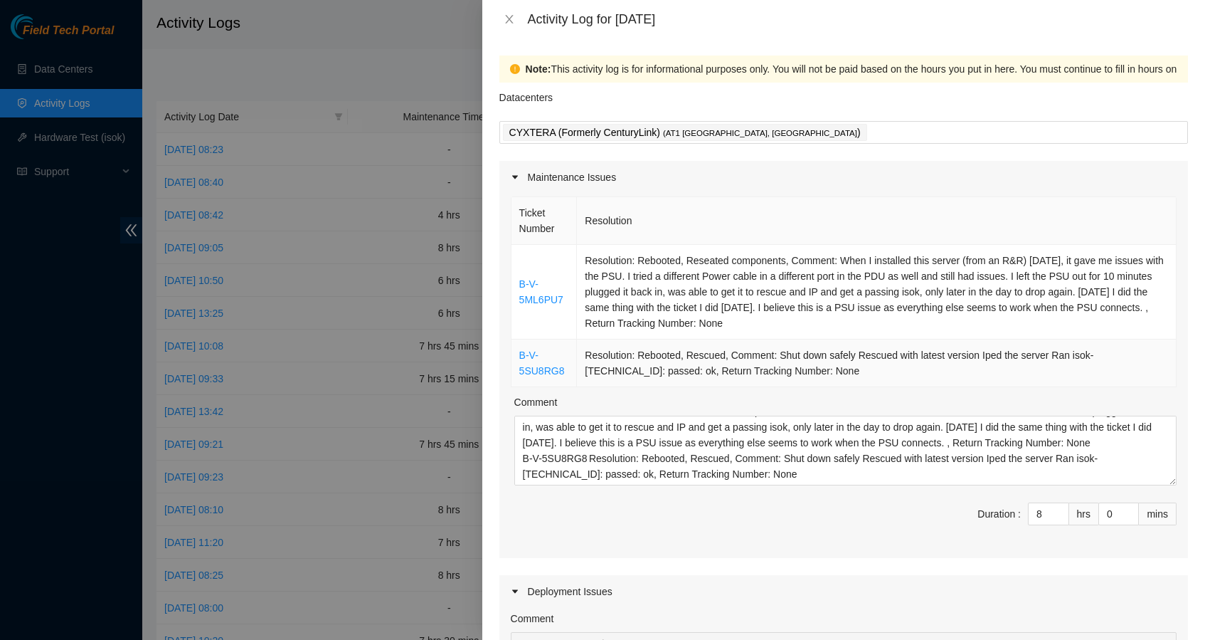
click at [733, 374] on td "Resolution: Rebooted, Rescued, Comment: Shut down safely Rescued with latest ve…" at bounding box center [877, 363] width 600 height 48
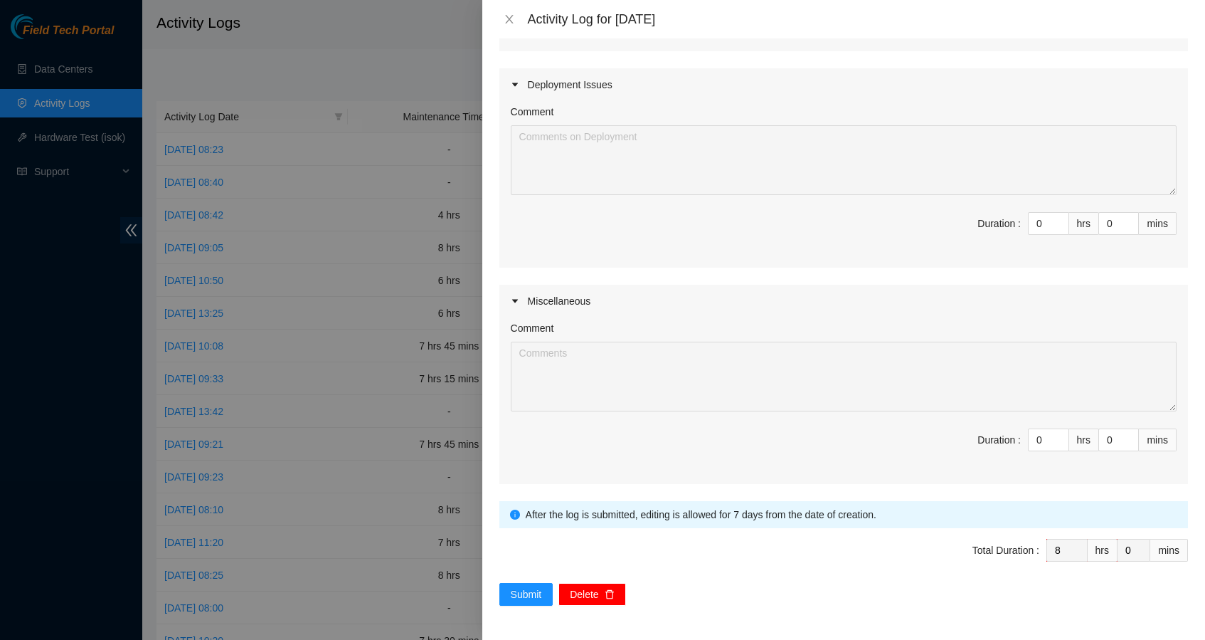
scroll to position [507, 0]
click at [529, 594] on span "Submit" at bounding box center [526, 594] width 31 height 16
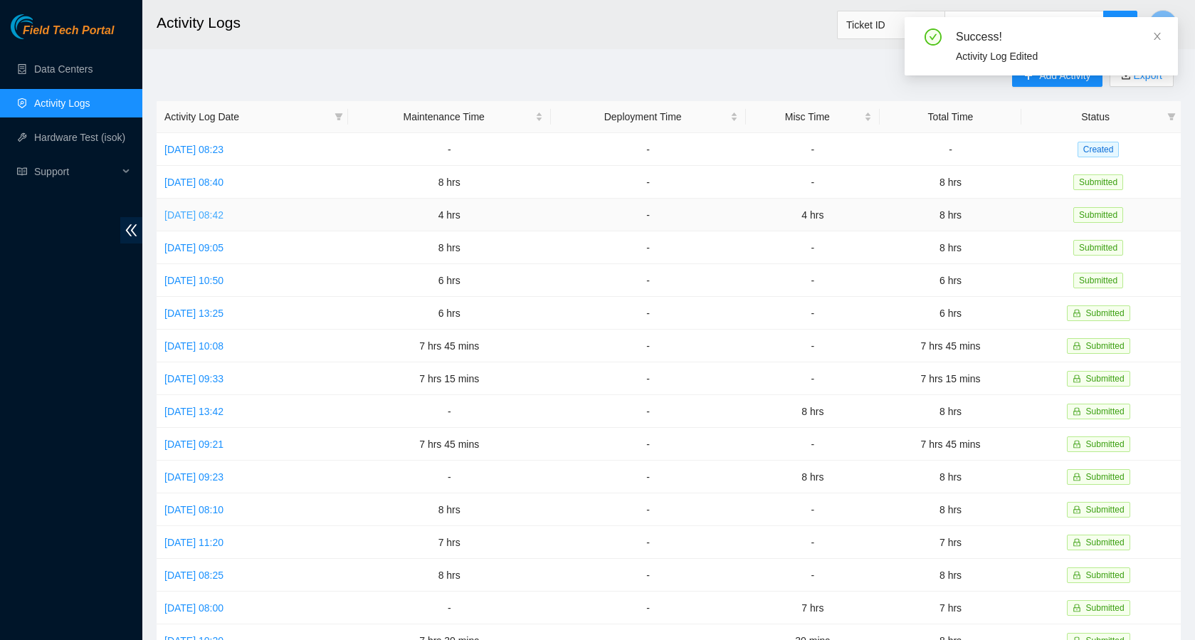
click at [223, 215] on link "[DATE] 08:42" at bounding box center [193, 214] width 59 height 11
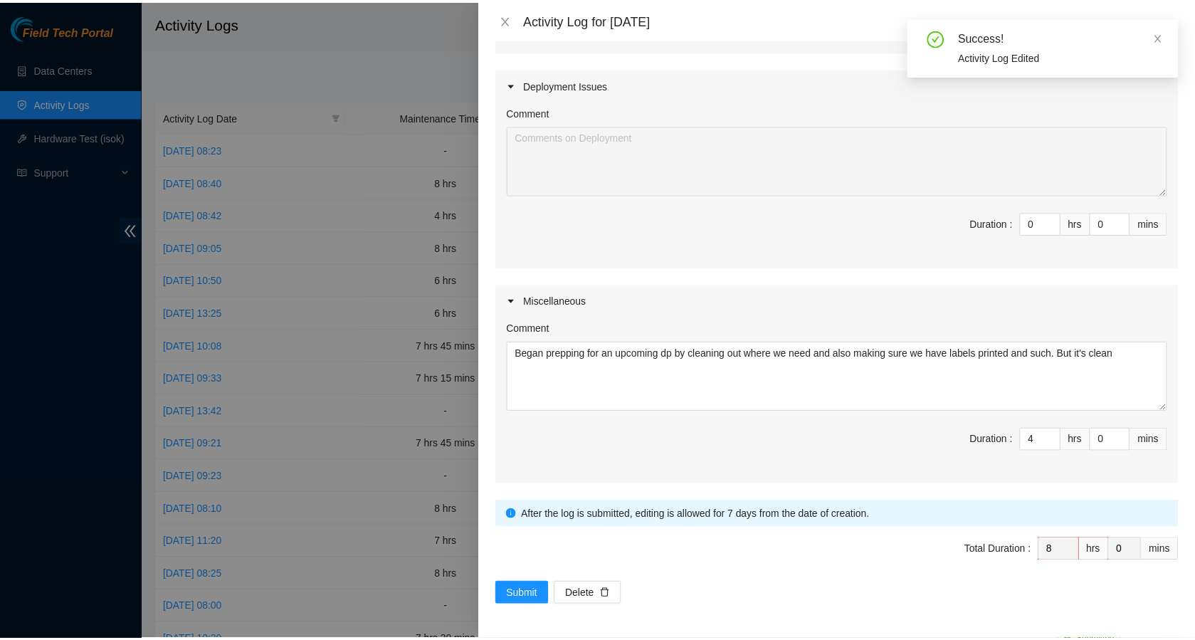
scroll to position [412, 0]
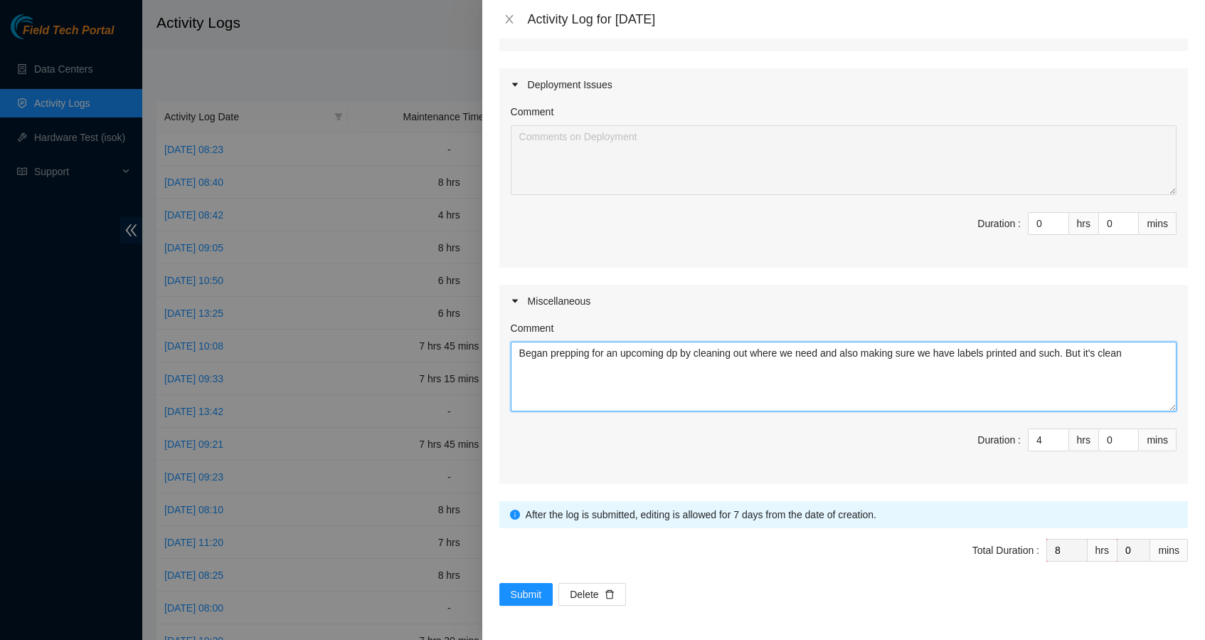
drag, startPoint x: 1148, startPoint y: 356, endPoint x: 514, endPoint y: 351, distance: 633.9
click at [514, 351] on textarea "Began prepping for an upcoming dp by cleaning out where we need and also making…" at bounding box center [844, 376] width 666 height 70
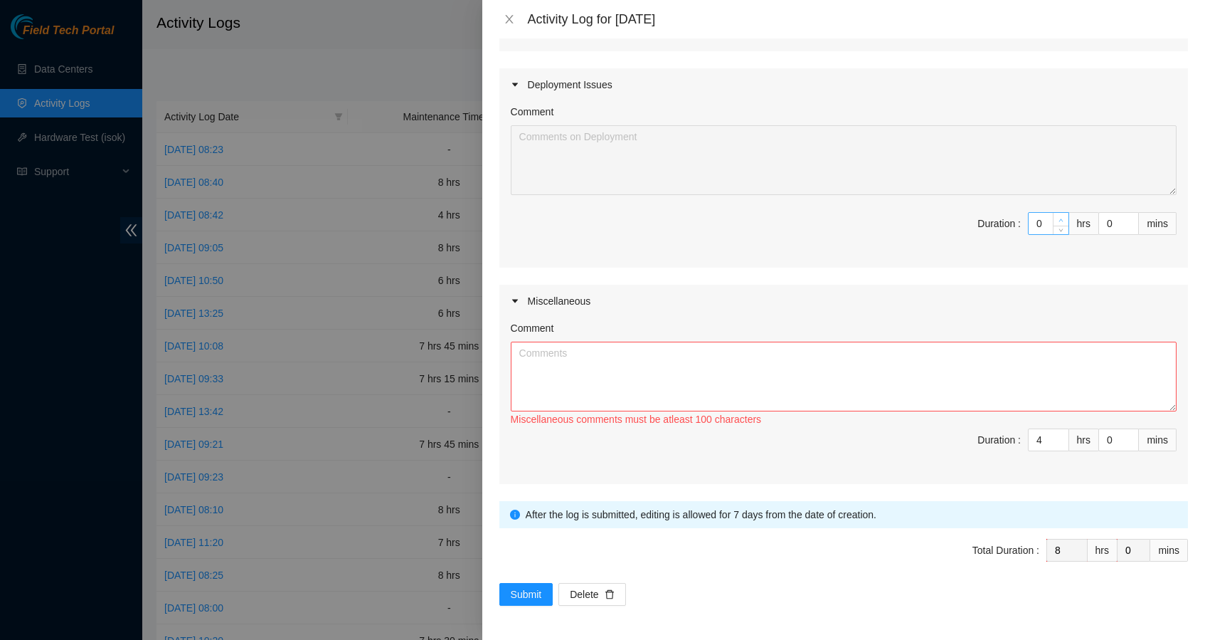
type input "1"
type input "9"
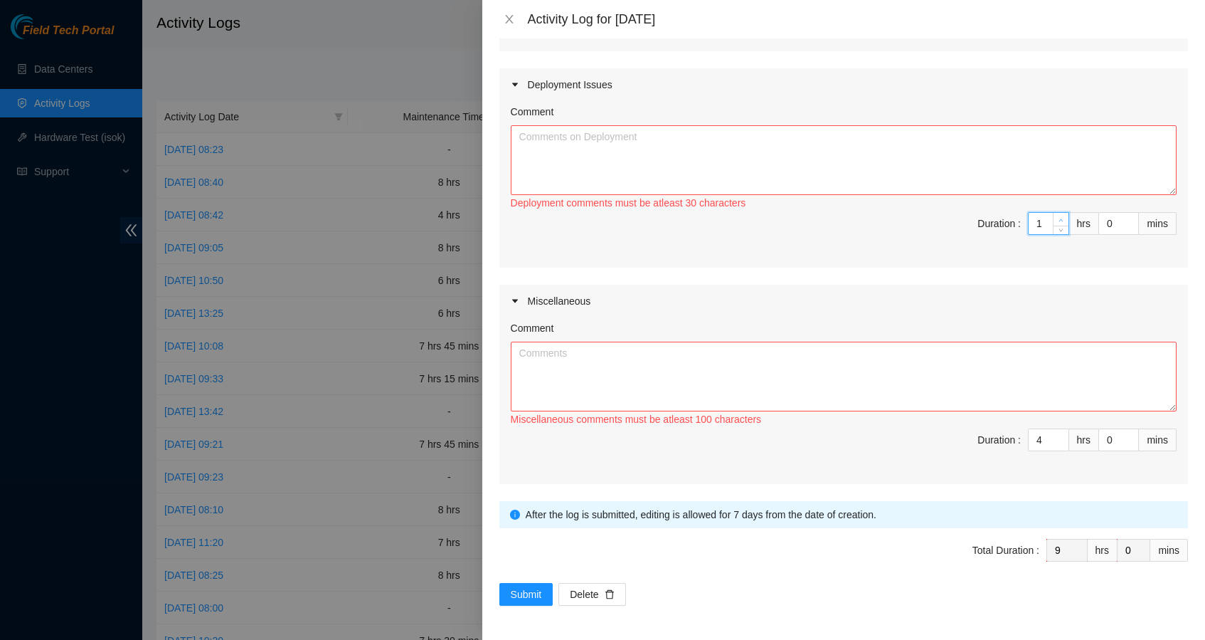
click at [1059, 218] on icon "up" at bounding box center [1061, 220] width 5 height 5
type input "2"
type input "10"
click at [1059, 218] on icon "up" at bounding box center [1061, 220] width 5 height 5
click at [943, 136] on textarea "Comment" at bounding box center [844, 160] width 666 height 70
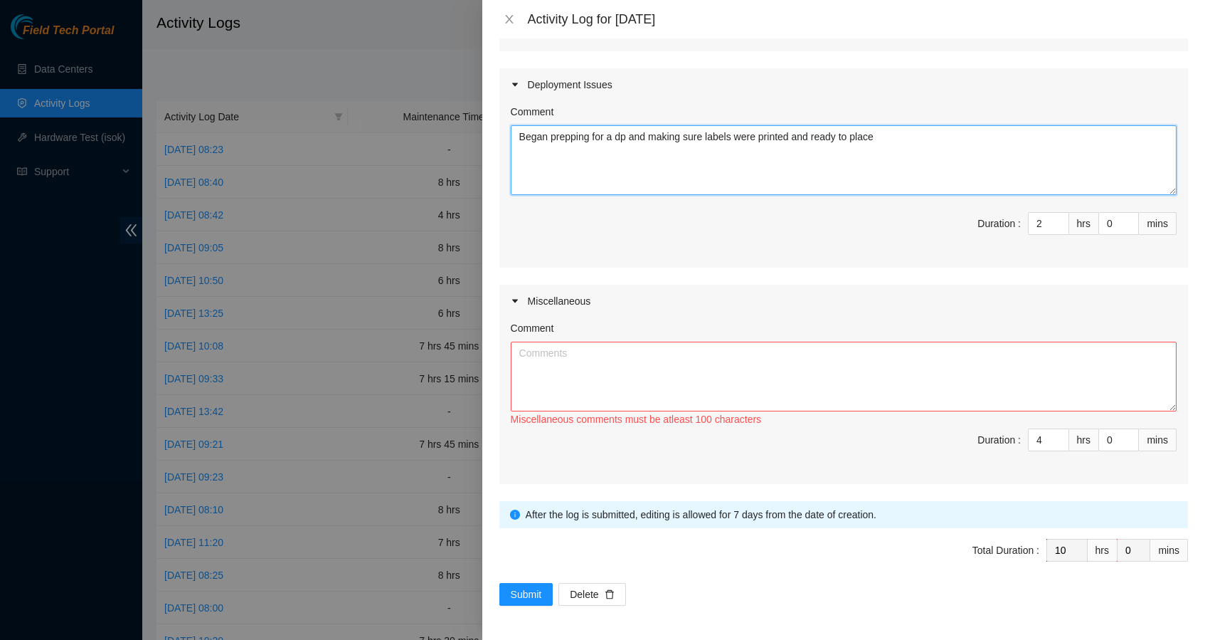
type textarea "Began prepping for a dp and making sure labels were printed and ready to place"
click at [828, 372] on textarea "Comment" at bounding box center [844, 376] width 666 height 70
type input "3"
type input "9"
click at [1059, 447] on icon "down" at bounding box center [1061, 444] width 5 height 5
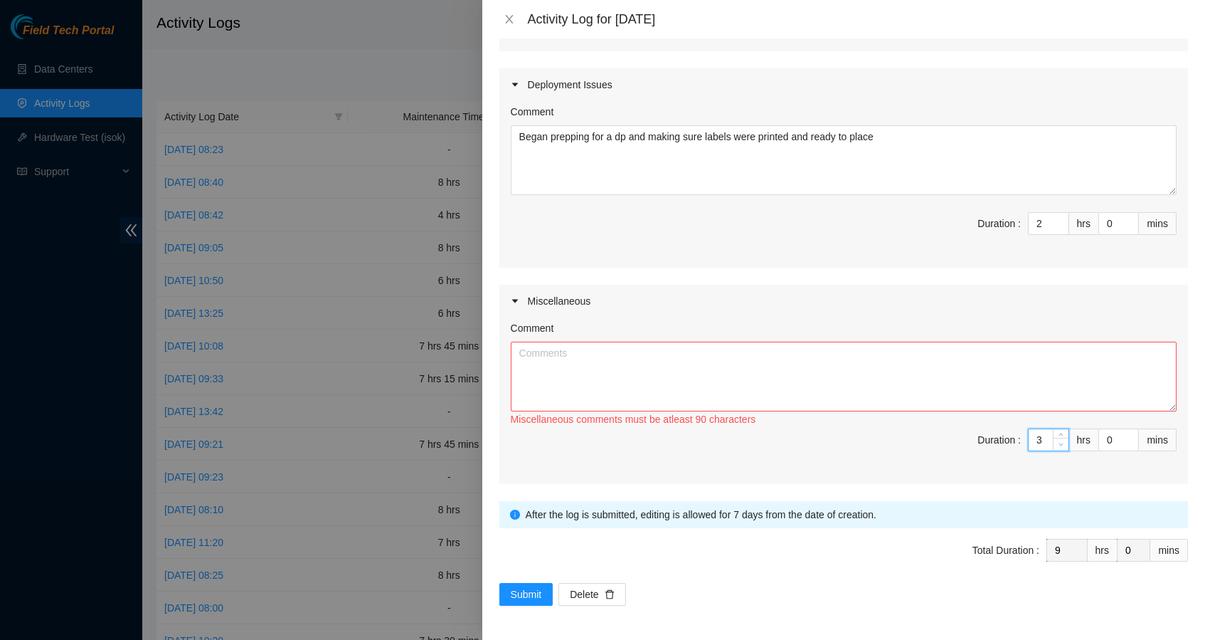
type input "2"
type input "8"
click at [1059, 447] on icon "down" at bounding box center [1061, 444] width 5 height 5
click at [880, 372] on textarea "Comment" at bounding box center [844, 376] width 666 height 70
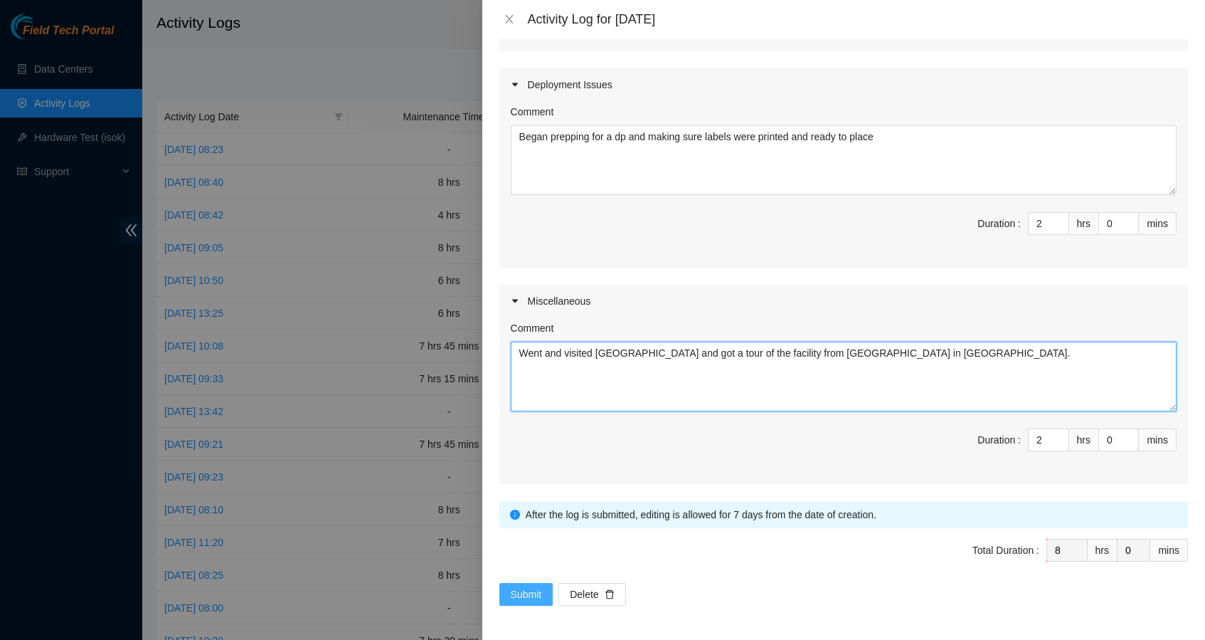
type textarea "Went and visited [GEOGRAPHIC_DATA] and got a tour of the facility from [GEOGRAP…"
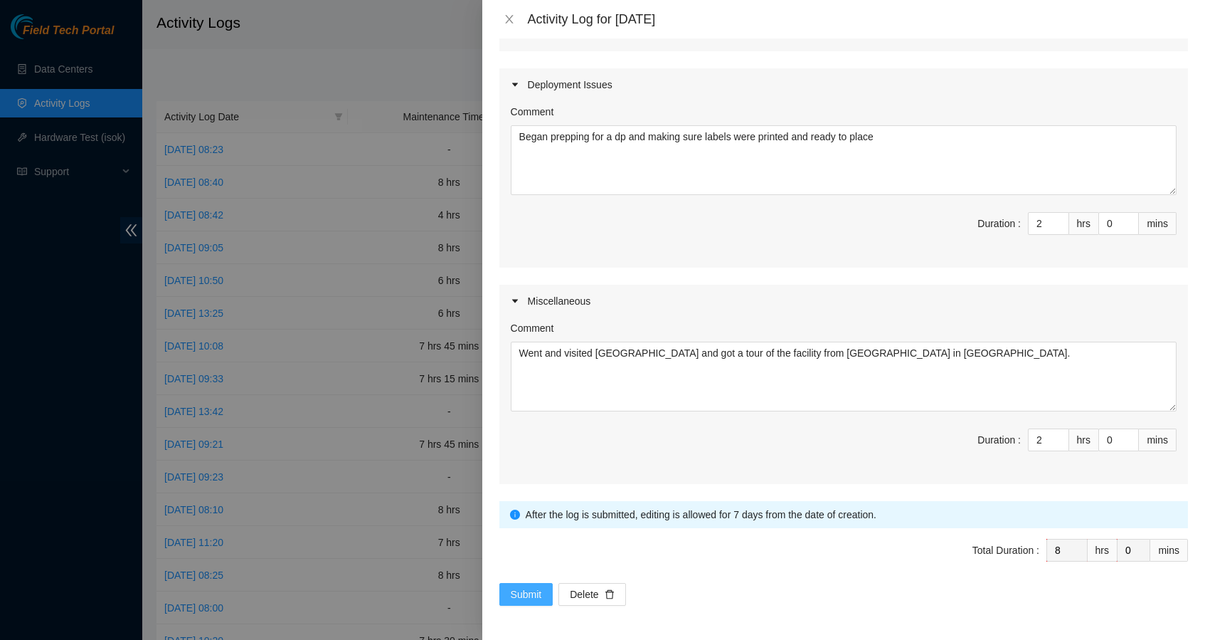
click at [531, 600] on span "Submit" at bounding box center [526, 594] width 31 height 16
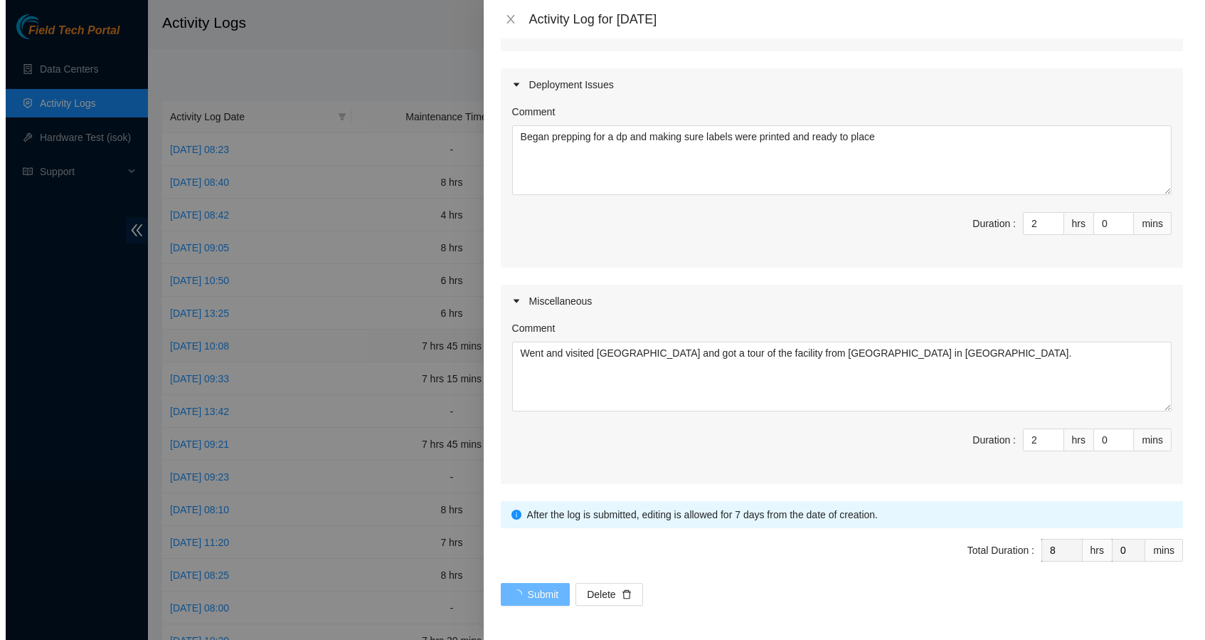
scroll to position [0, 0]
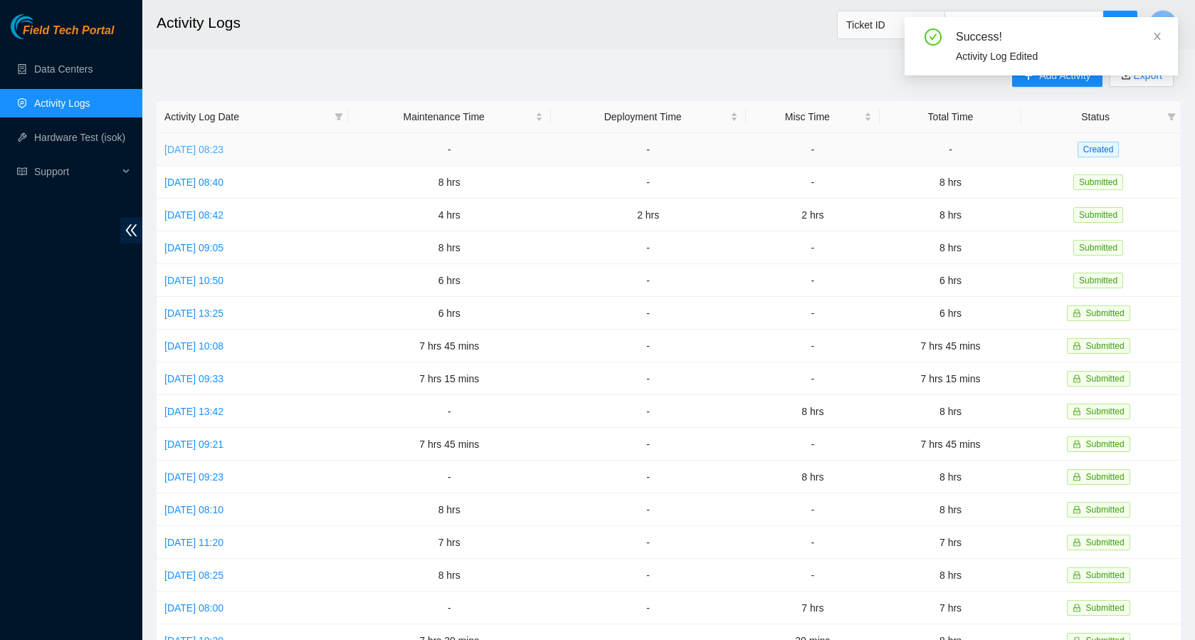
click at [223, 153] on link "[DATE] 08:23" at bounding box center [193, 149] width 59 height 11
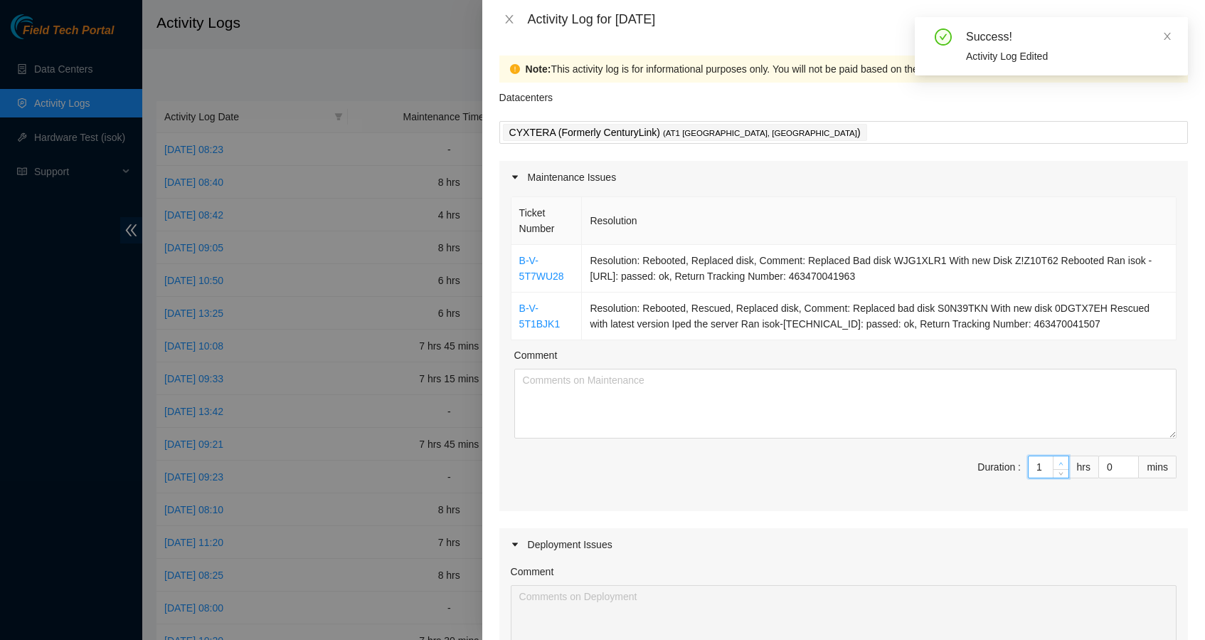
type input "1"
click at [1057, 461] on span "up" at bounding box center [1061, 463] width 9 height 9
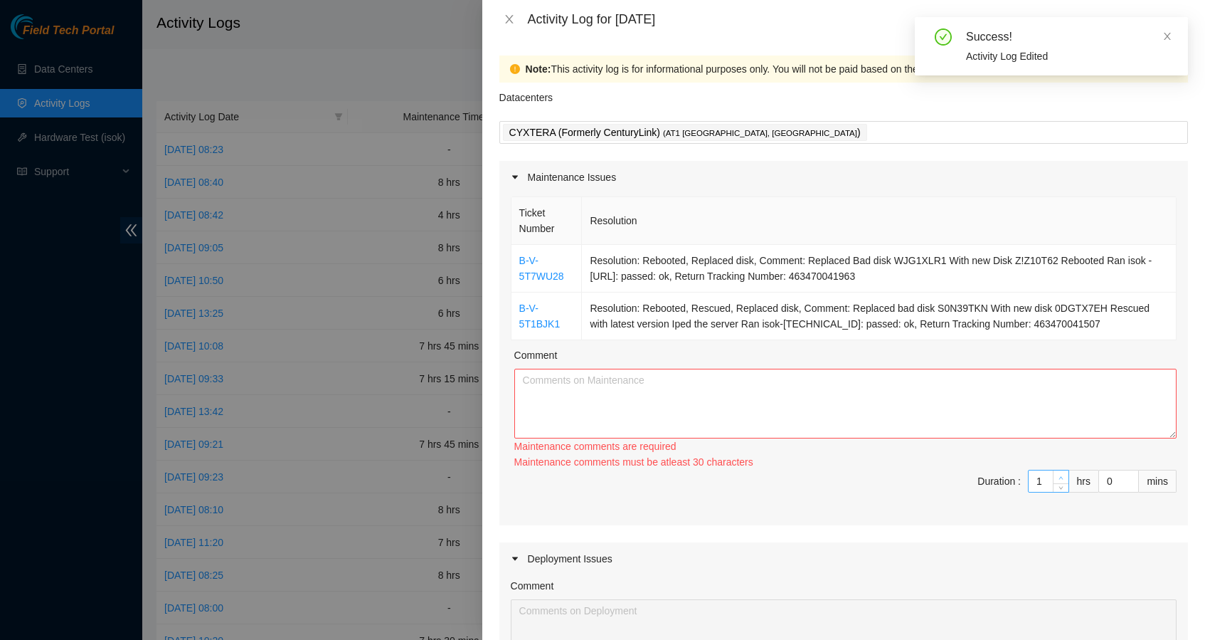
click at [1053, 461] on div "Maintenance comments must be atleast 30 characters" at bounding box center [845, 462] width 662 height 16
type input "2"
click at [1053, 472] on span "Increase Value" at bounding box center [1061, 476] width 16 height 13
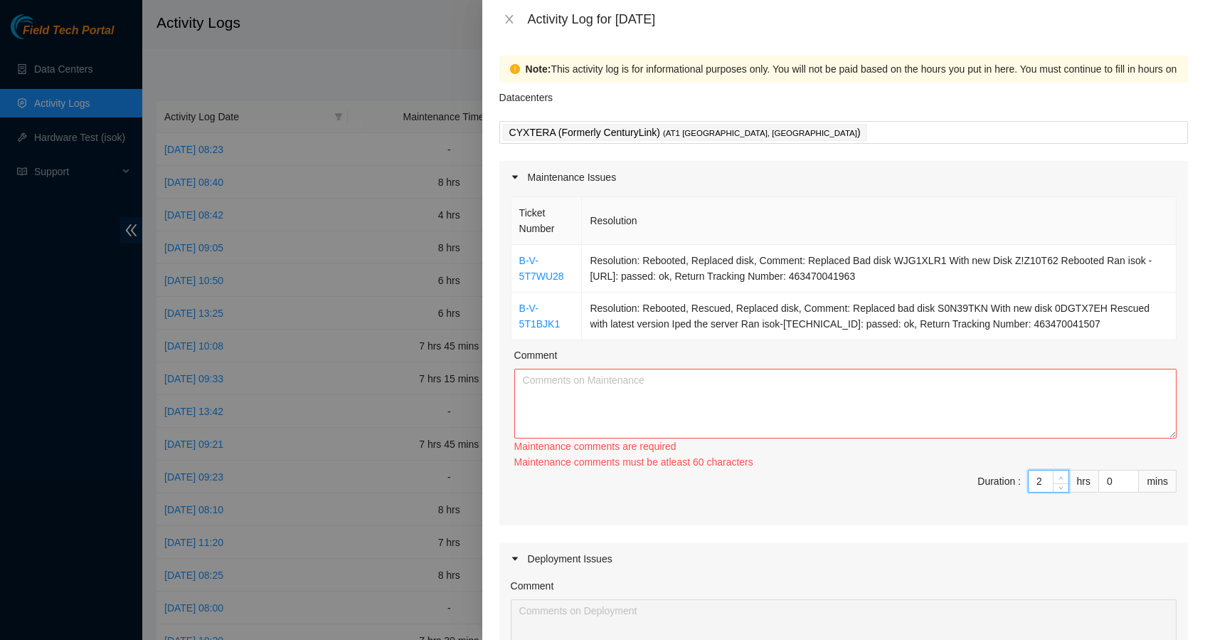
type input "3"
click at [1053, 472] on span "Increase Value" at bounding box center [1061, 476] width 16 height 13
type input "4"
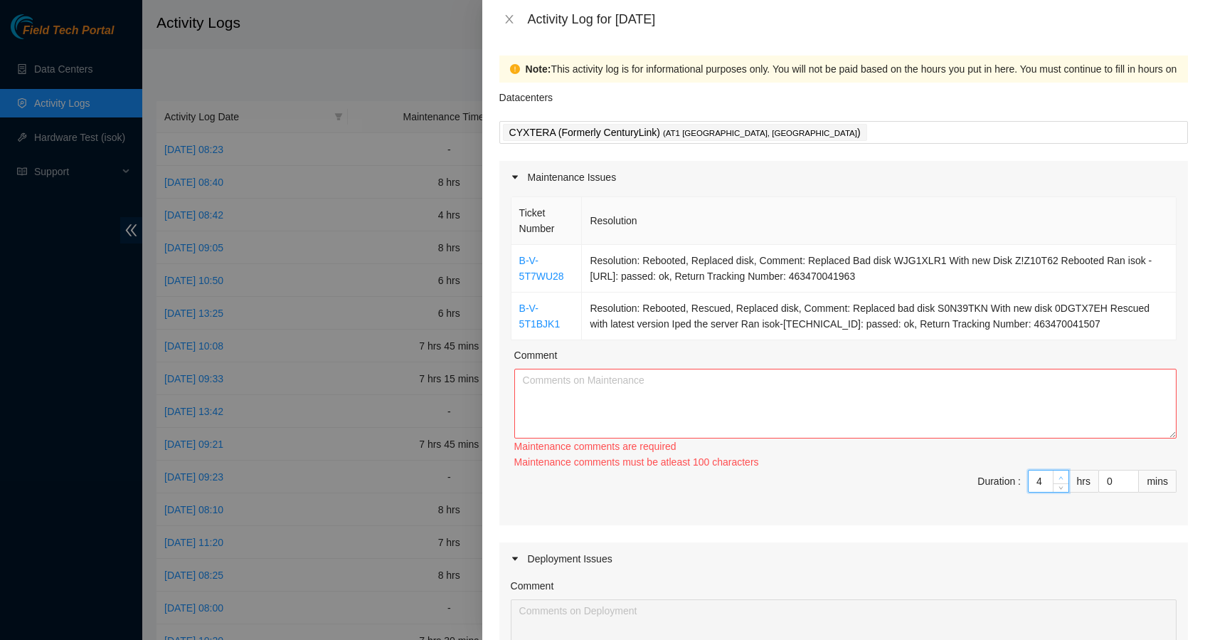
click at [1057, 473] on span "up" at bounding box center [1061, 477] width 9 height 9
type input "5"
click at [1057, 473] on span "up" at bounding box center [1061, 477] width 9 height 9
type input "6"
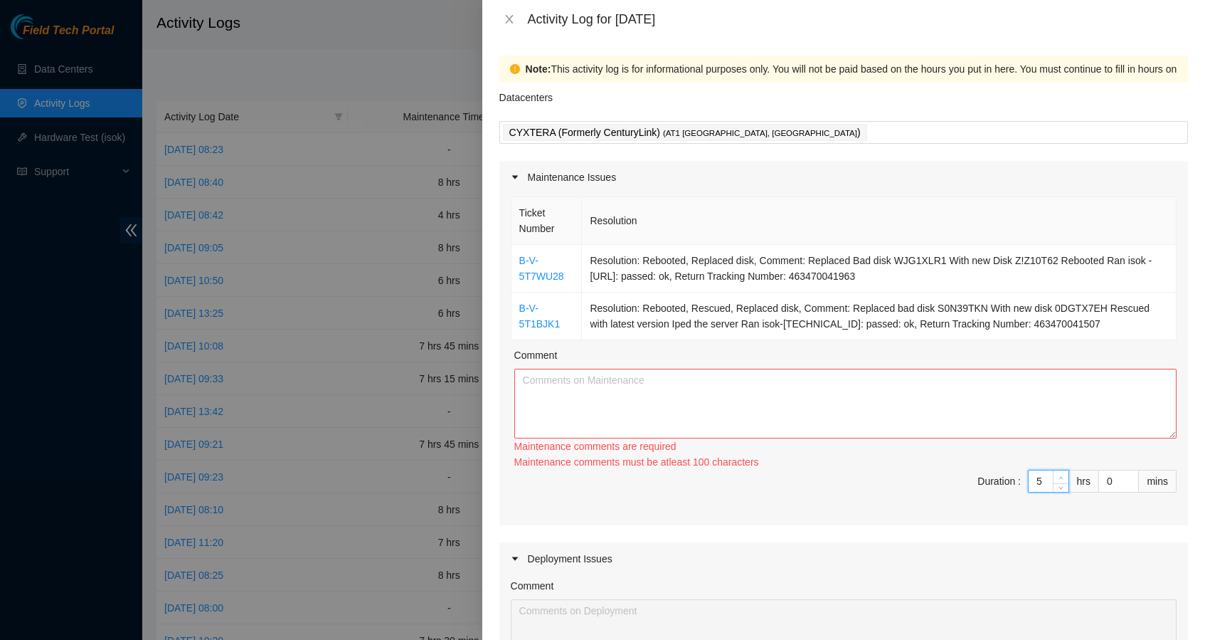
type input "6"
click at [1053, 472] on span "Increase Value" at bounding box center [1061, 476] width 16 height 13
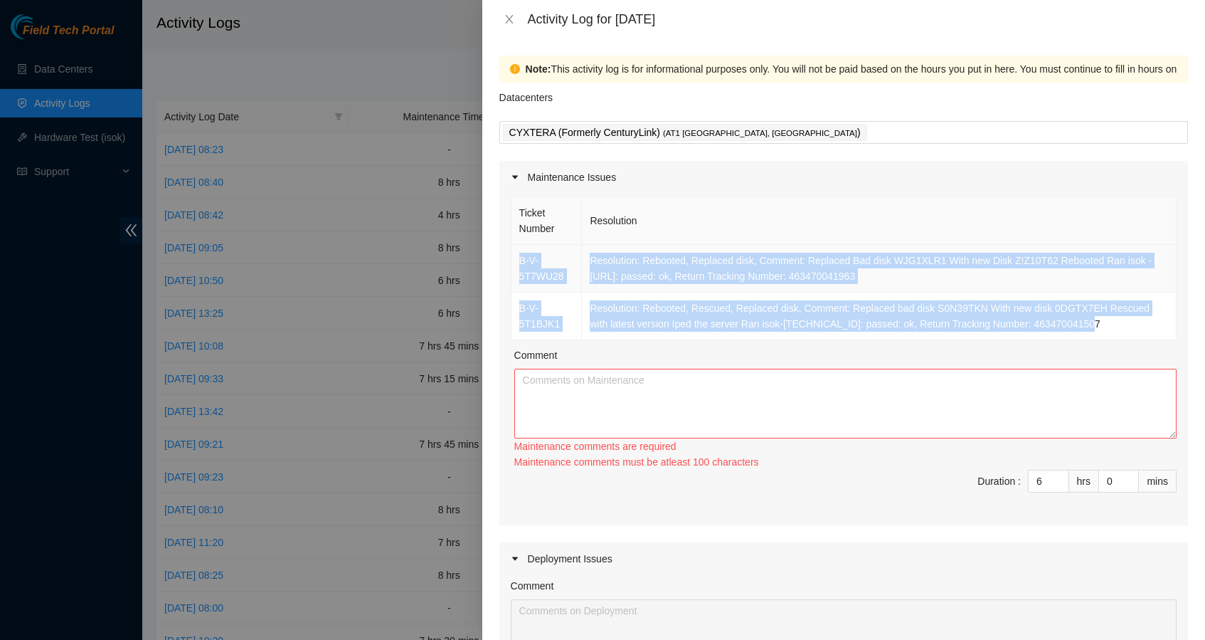
drag, startPoint x: 1111, startPoint y: 324, endPoint x: 515, endPoint y: 260, distance: 599.6
click at [515, 260] on tbody "B-V-5T7WU28 Resolution: Rebooted, Replaced disk, Comment: Replaced Bad disk WJG…" at bounding box center [844, 292] width 665 height 95
copy tbody "B-V-5T7WU28 Resolution: Rebooted, Replaced disk, Comment: Replaced Bad disk WJG…"
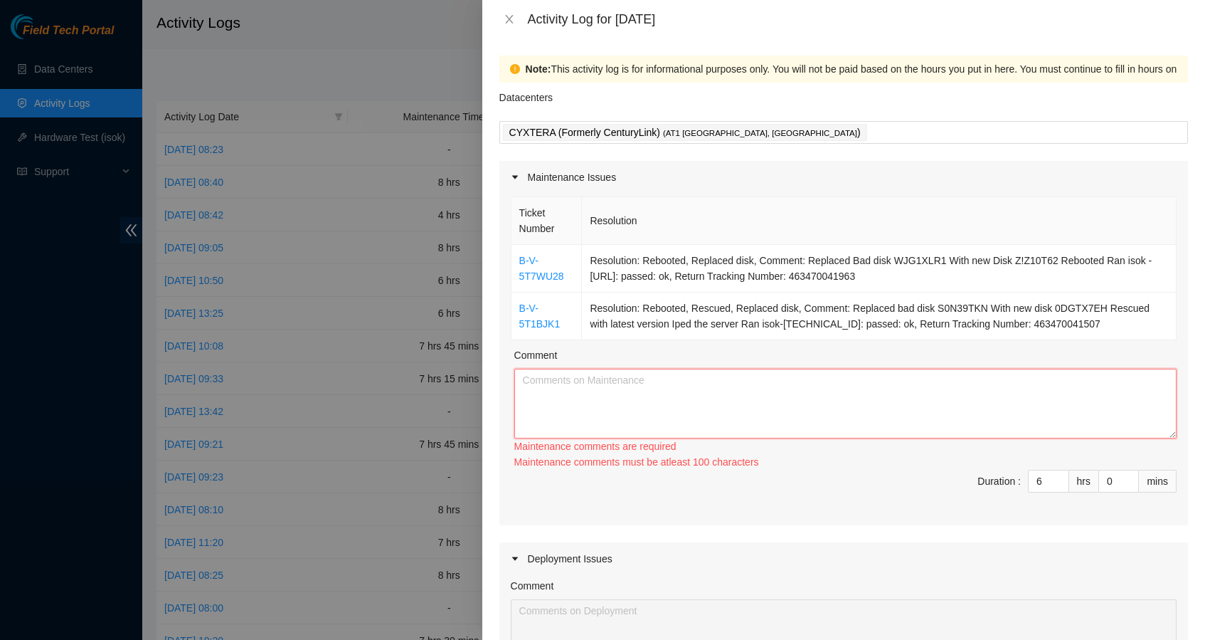
click at [615, 392] on textarea "Comment" at bounding box center [845, 404] width 662 height 70
paste textarea "B-V-5T7WU28 Resolution: Rebooted, Replaced disk, Comment: Replaced Bad disk WJG…"
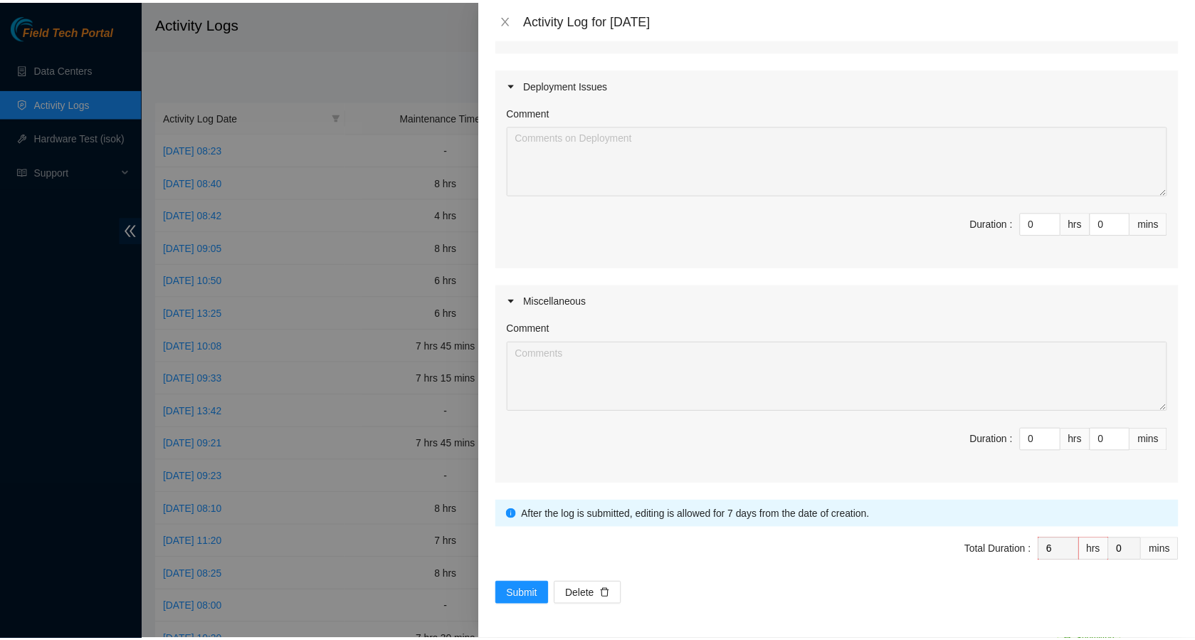
scroll to position [460, 0]
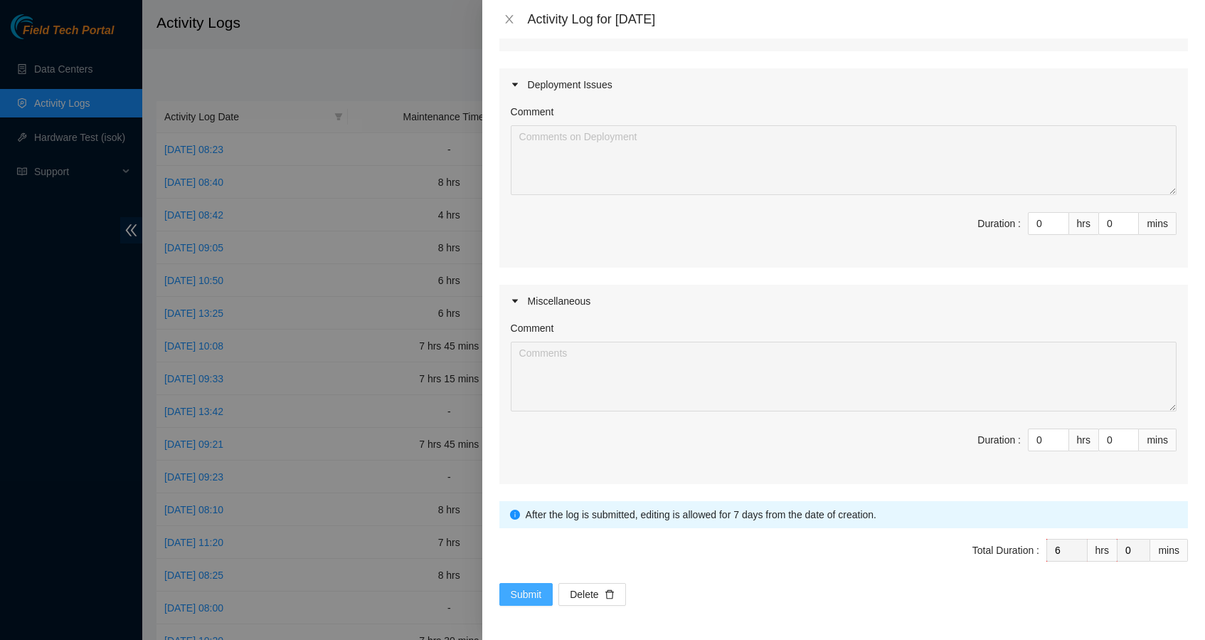
type textarea "B-V-5T7WU28 Resolution: Rebooted, Replaced disk, Comment: Replaced Bad disk WJG…"
click at [527, 595] on span "Submit" at bounding box center [526, 594] width 31 height 16
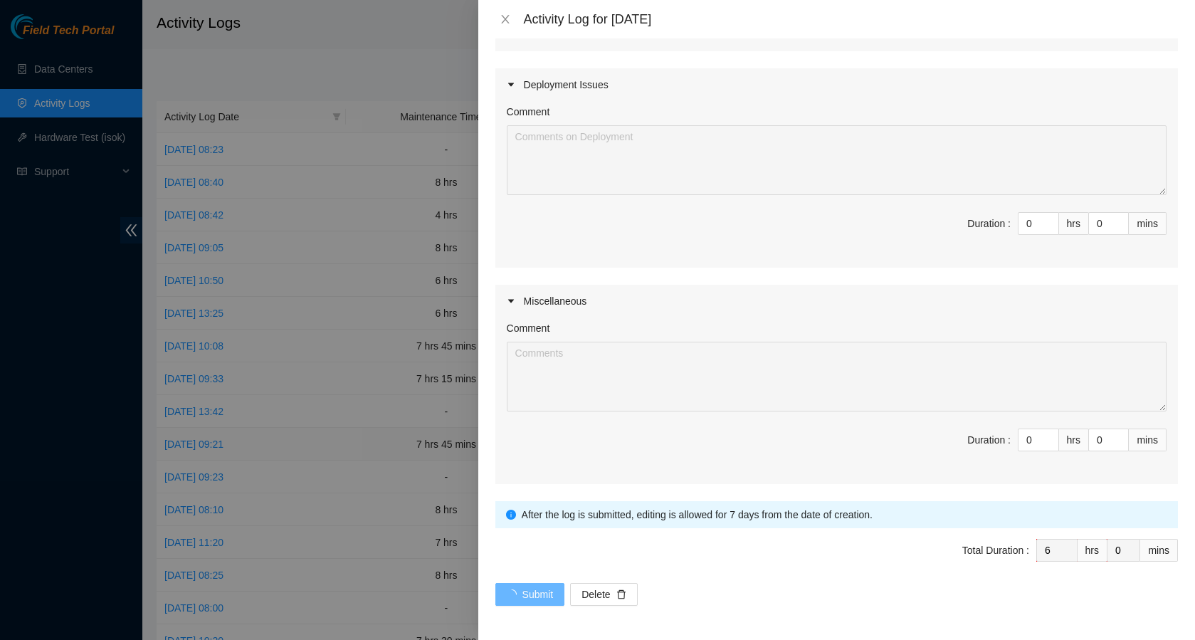
scroll to position [0, 0]
